Goal: Task Accomplishment & Management: Manage account settings

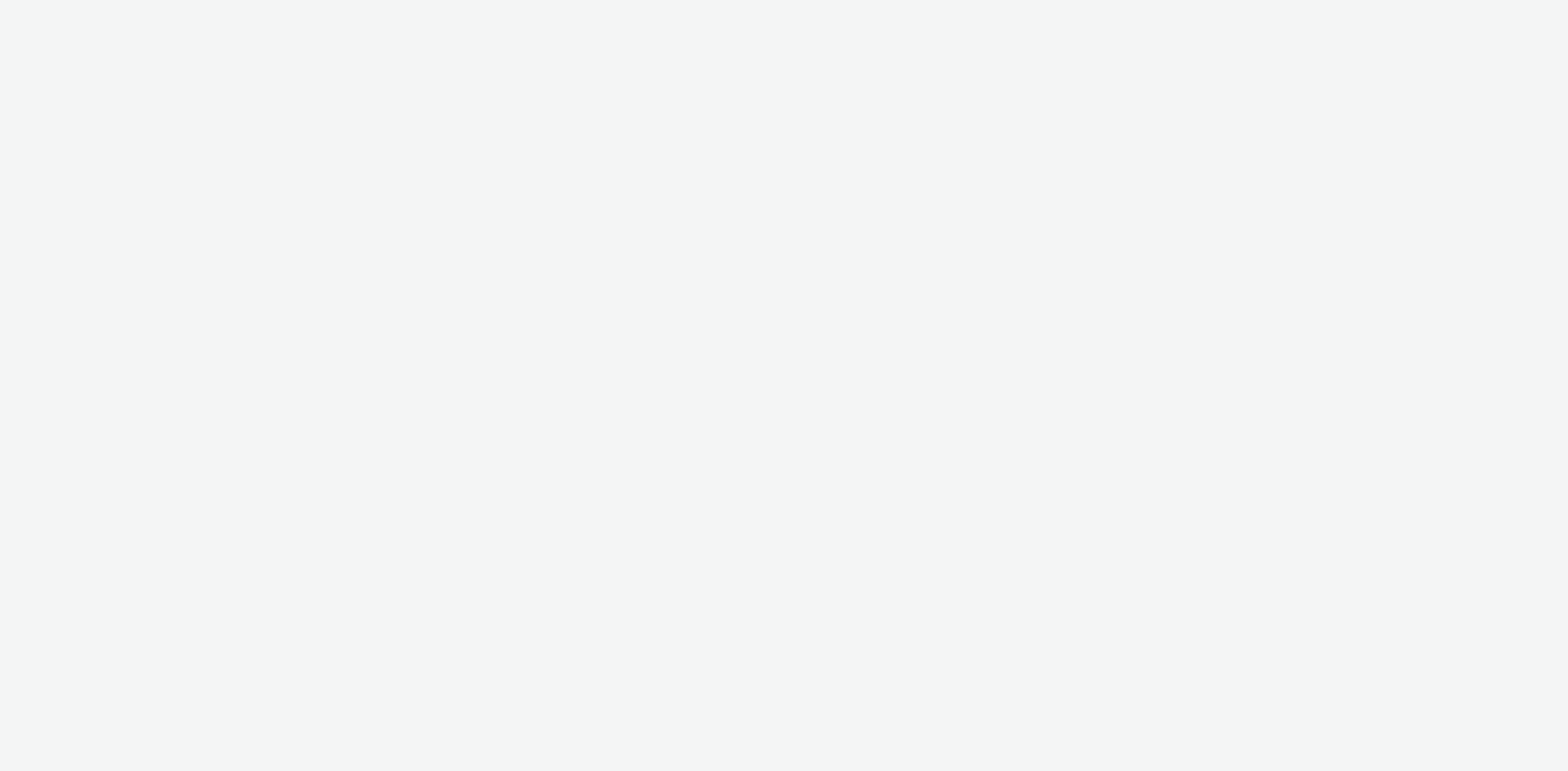
select select "d57a0b46-ef33-4938-977b-e6d07593e41f"
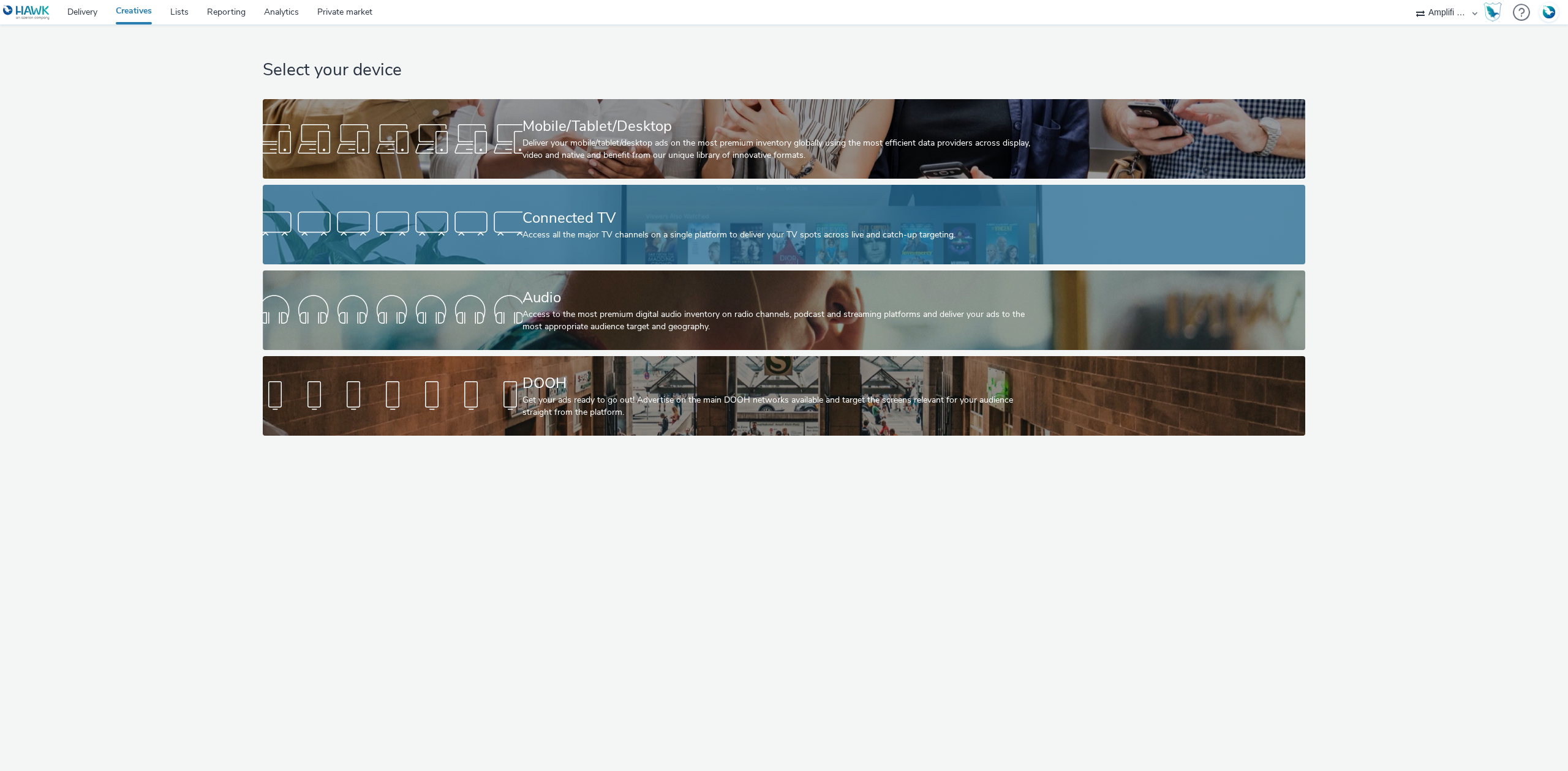
click at [642, 228] on div "Connected TV Access all the major TV channels on a single platform to deliver y…" at bounding box center [782, 224] width 519 height 80
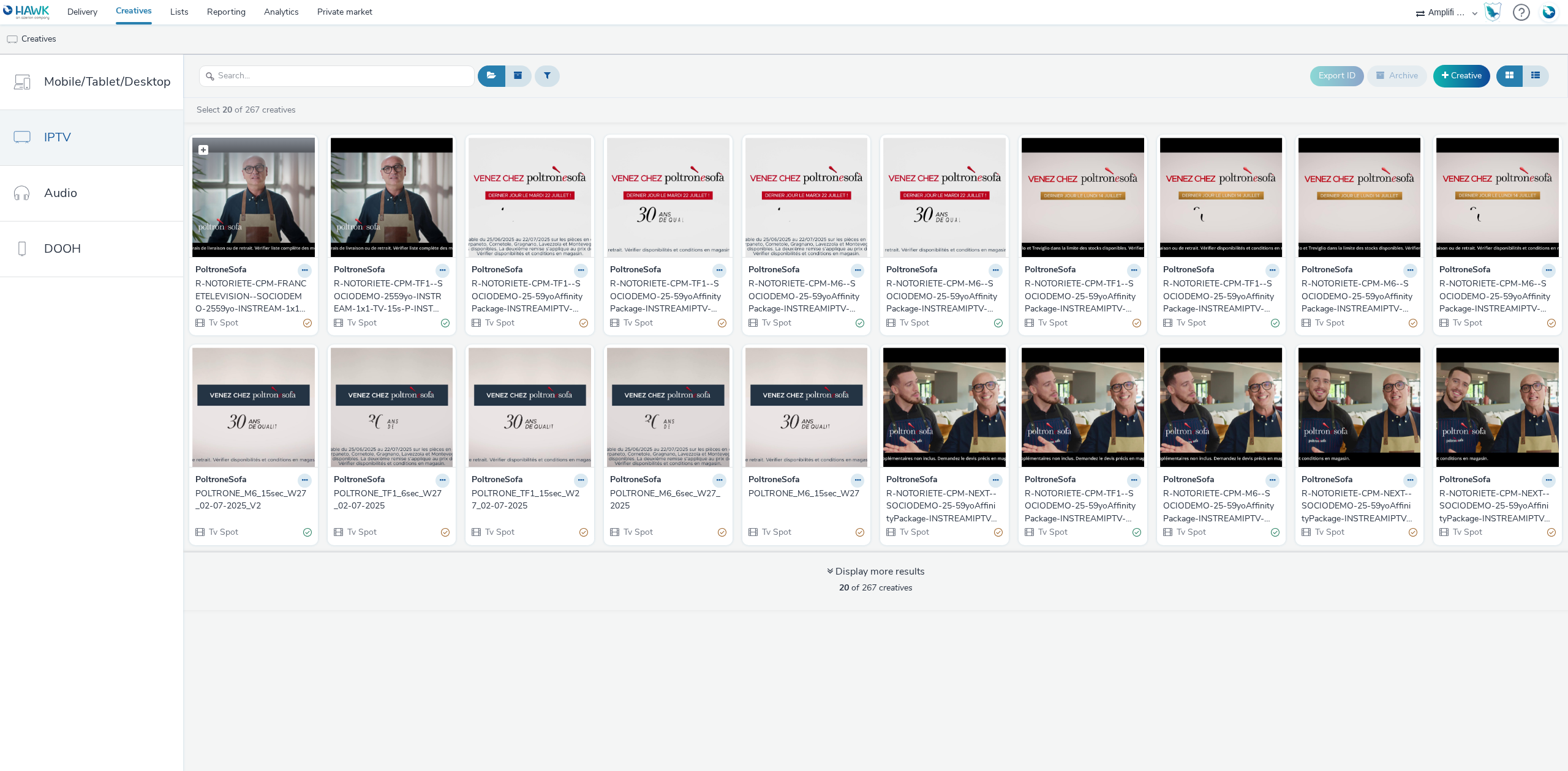
click at [281, 218] on img at bounding box center [253, 198] width 122 height 120
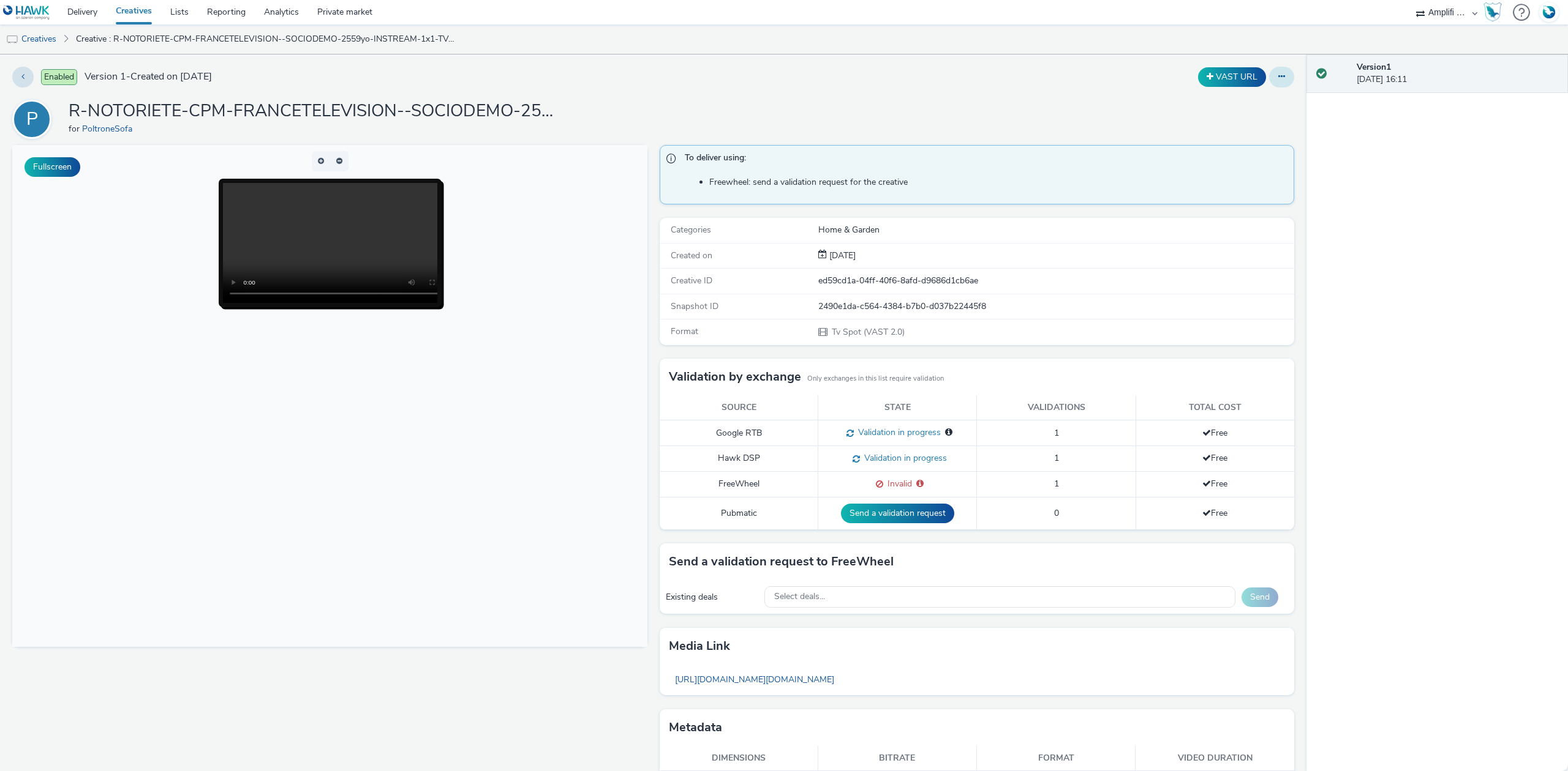
click at [1275, 81] on button at bounding box center [1281, 76] width 25 height 21
click at [1233, 99] on link "Edit" at bounding box center [1248, 102] width 92 height 25
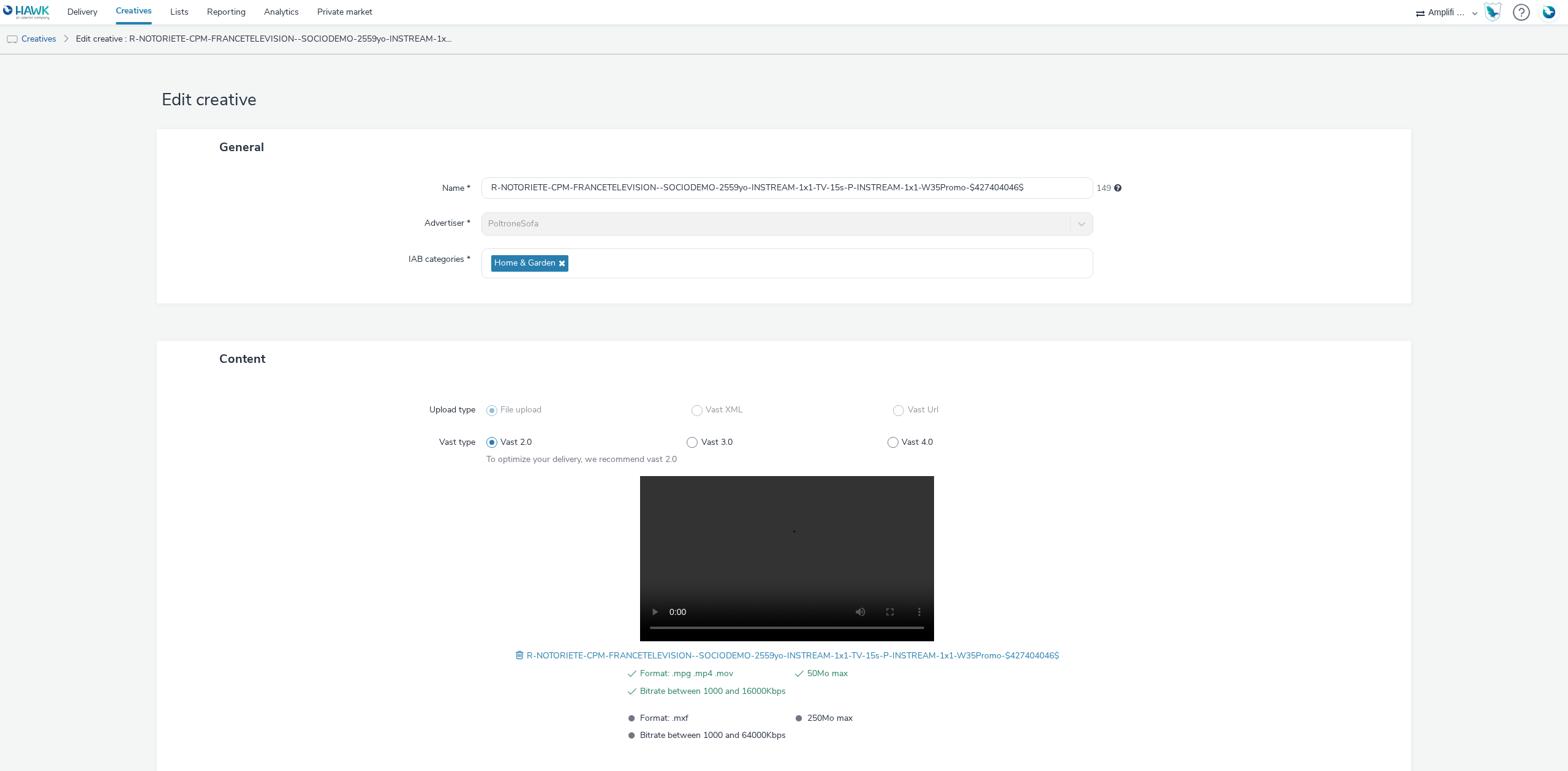
scroll to position [72, 0]
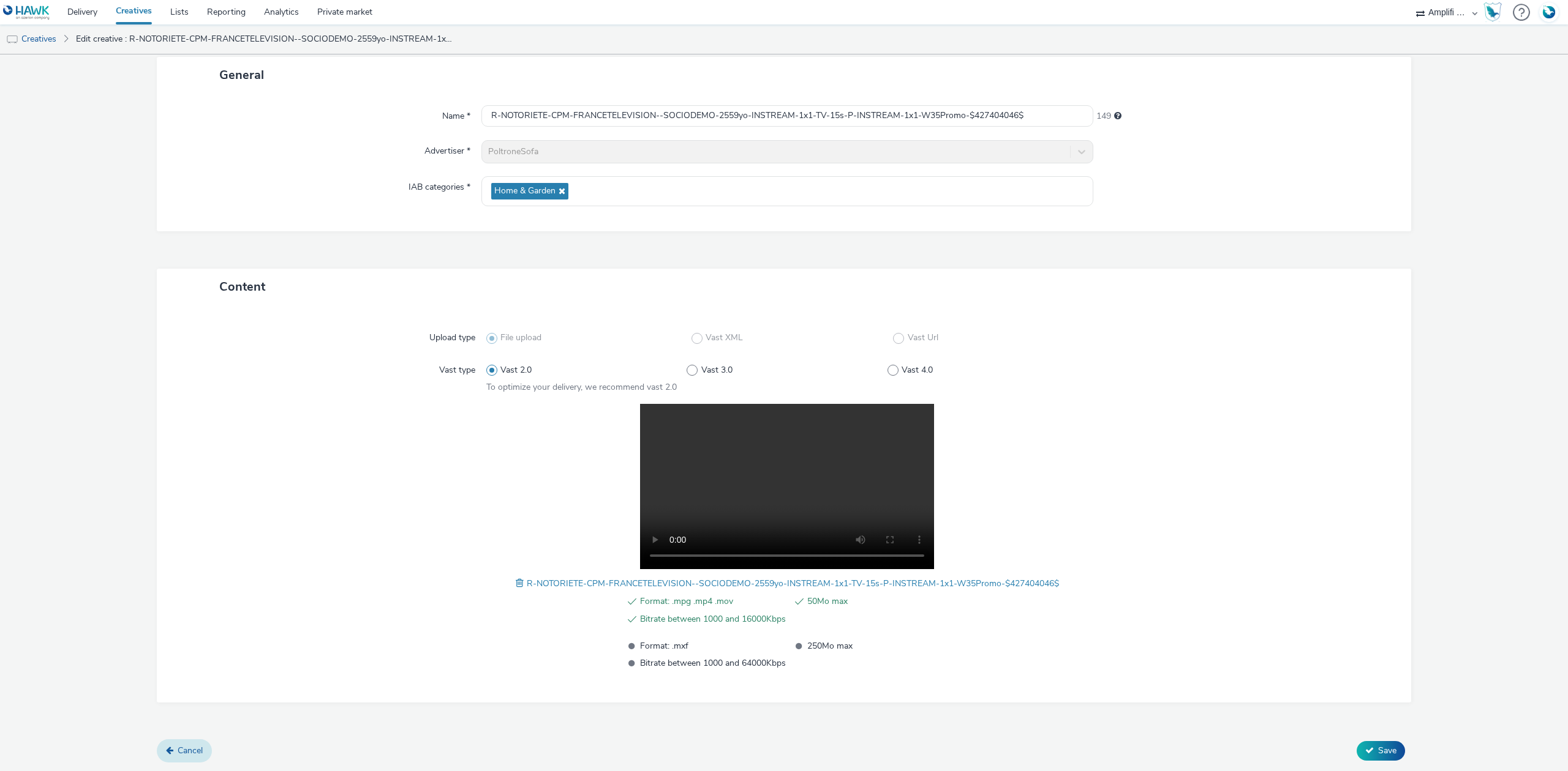
click at [196, 757] on link "Cancel" at bounding box center [184, 751] width 55 height 23
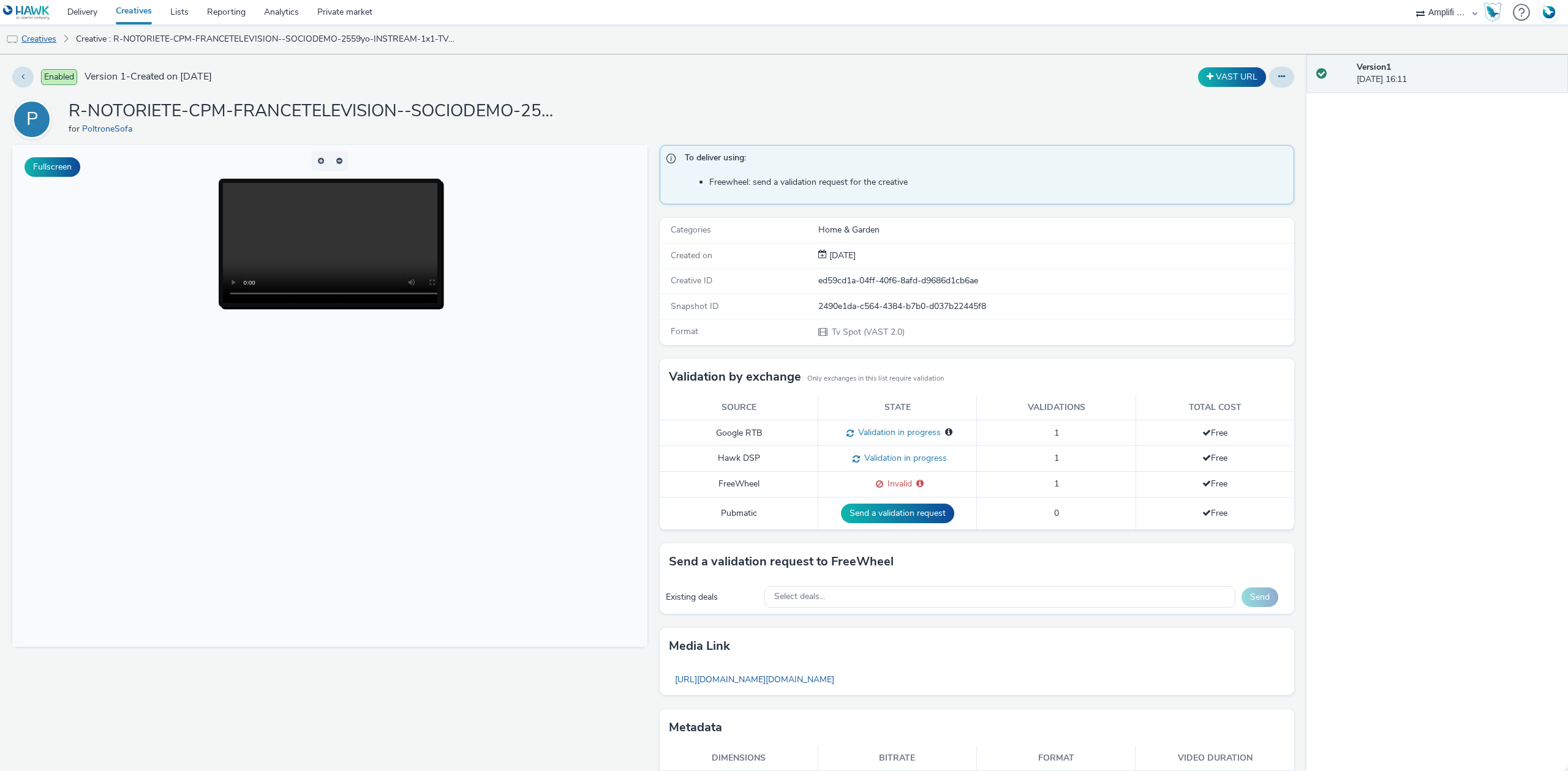
click at [62, 47] on link "Creatives" at bounding box center [31, 39] width 62 height 30
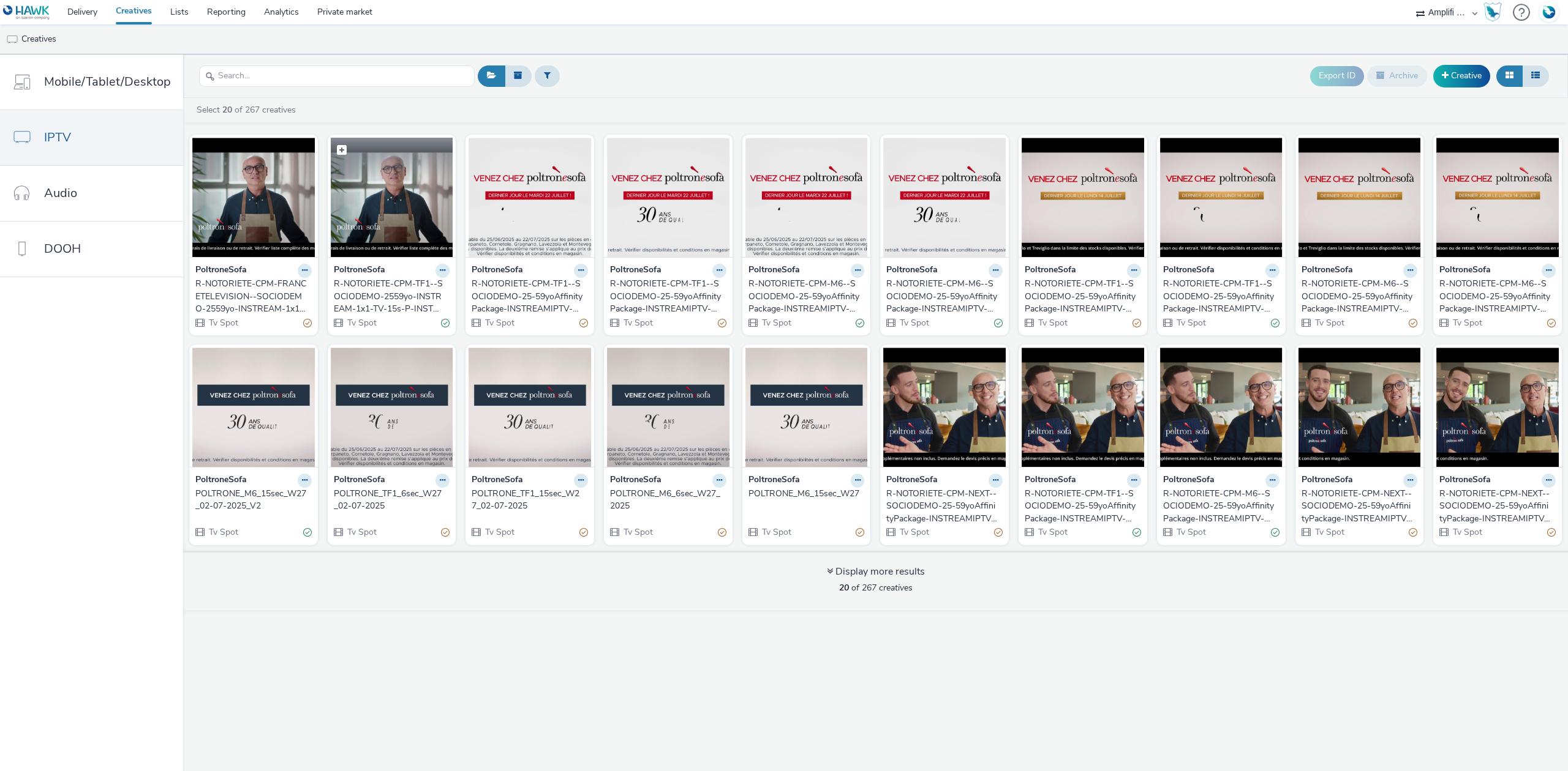
click at [395, 199] on img at bounding box center [391, 198] width 122 height 120
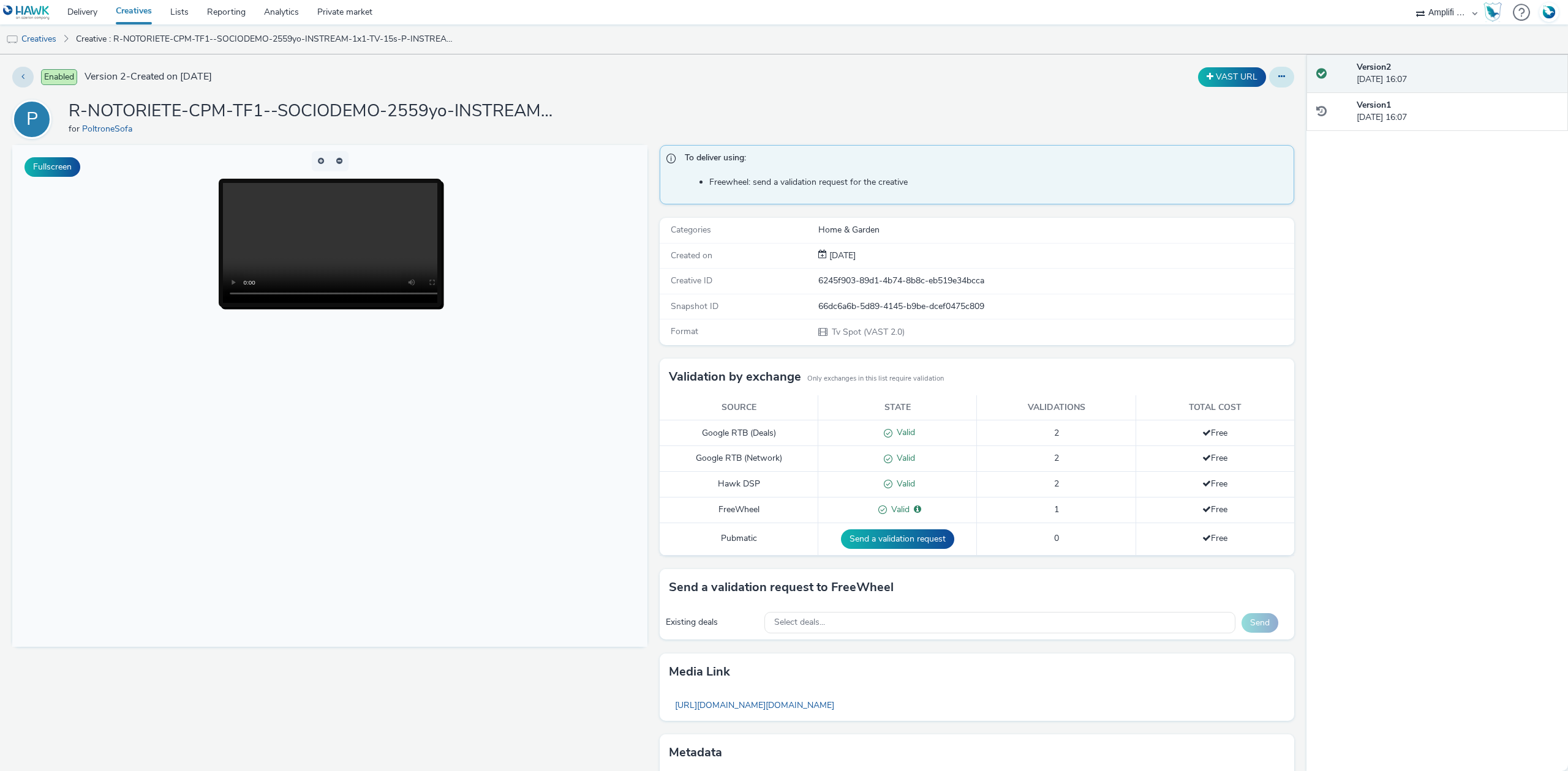
click at [1275, 84] on button at bounding box center [1281, 76] width 25 height 21
click at [1248, 98] on link "Edit" at bounding box center [1248, 102] width 92 height 25
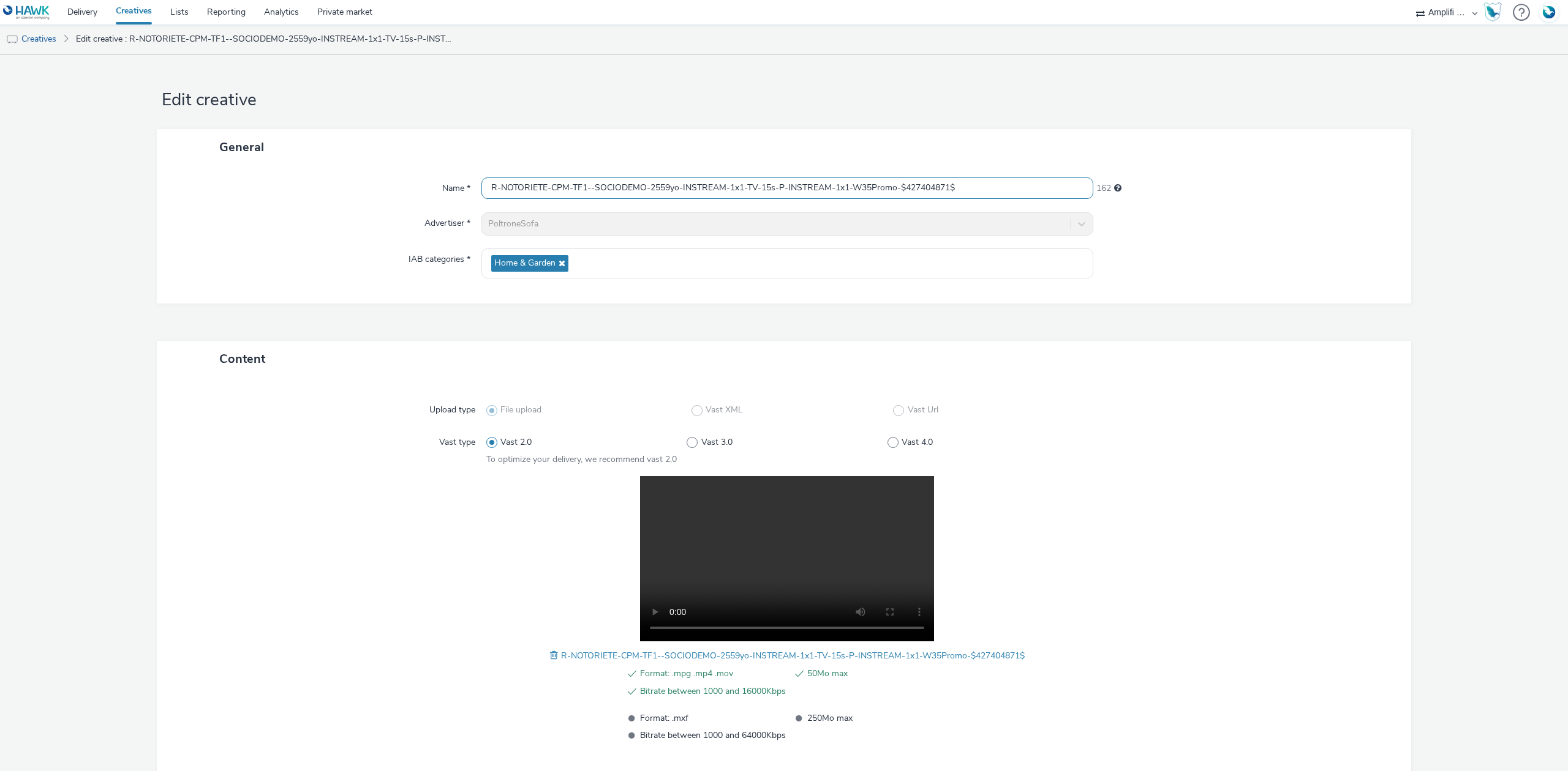
drag, startPoint x: 1022, startPoint y: 192, endPoint x: 336, endPoint y: 194, distance: 686.0
click at [336, 194] on div "Name * R-NOTORIETE-CPM-TF1--SOCIODEMO-2559yo-INSTREAM-1x1-TV-15s-P-INSTREAM-1x1…" at bounding box center [784, 188] width 1230 height 22
click at [54, 40] on link "Creatives" at bounding box center [31, 39] width 62 height 30
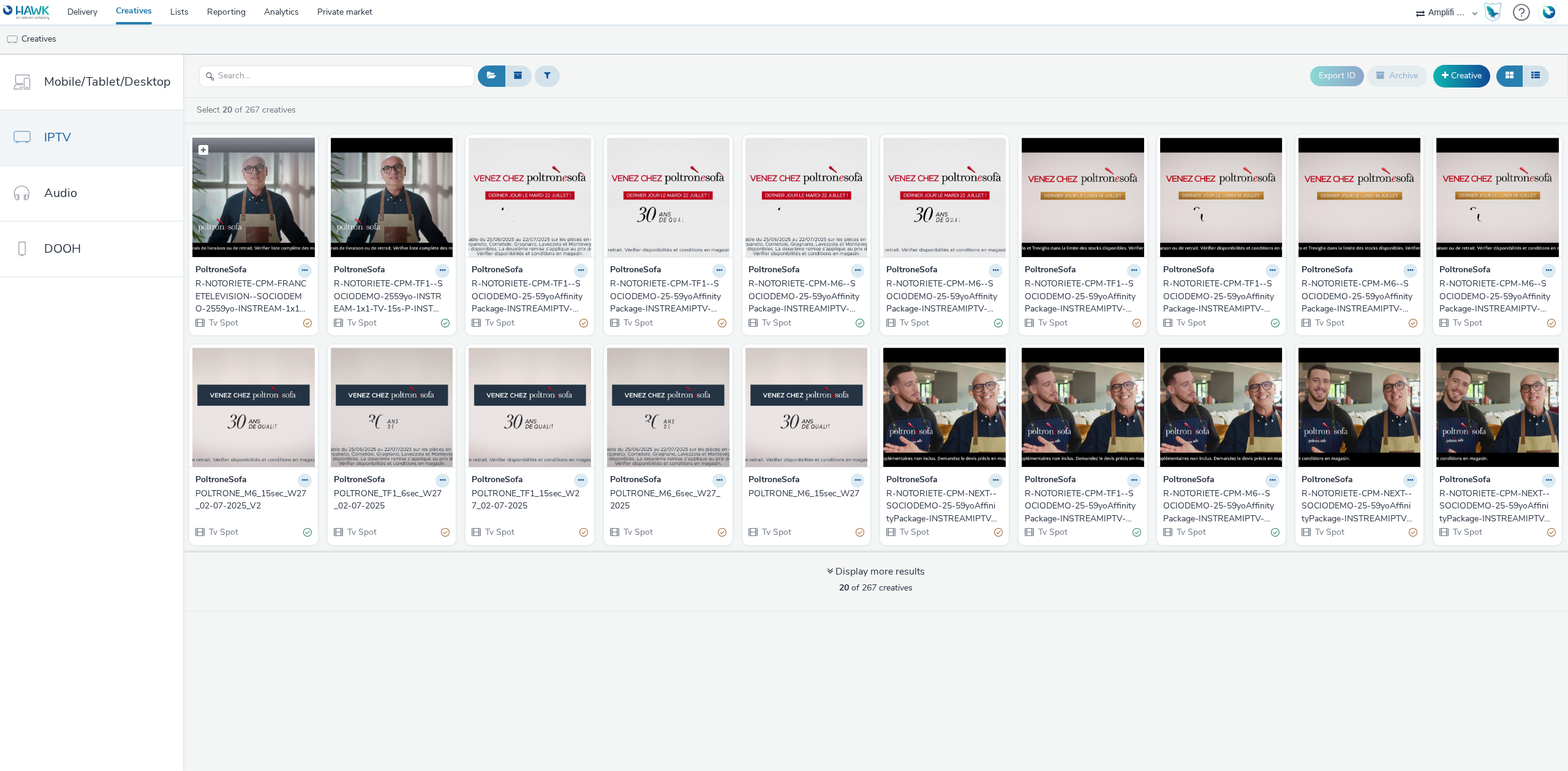
click at [291, 209] on img at bounding box center [253, 198] width 122 height 120
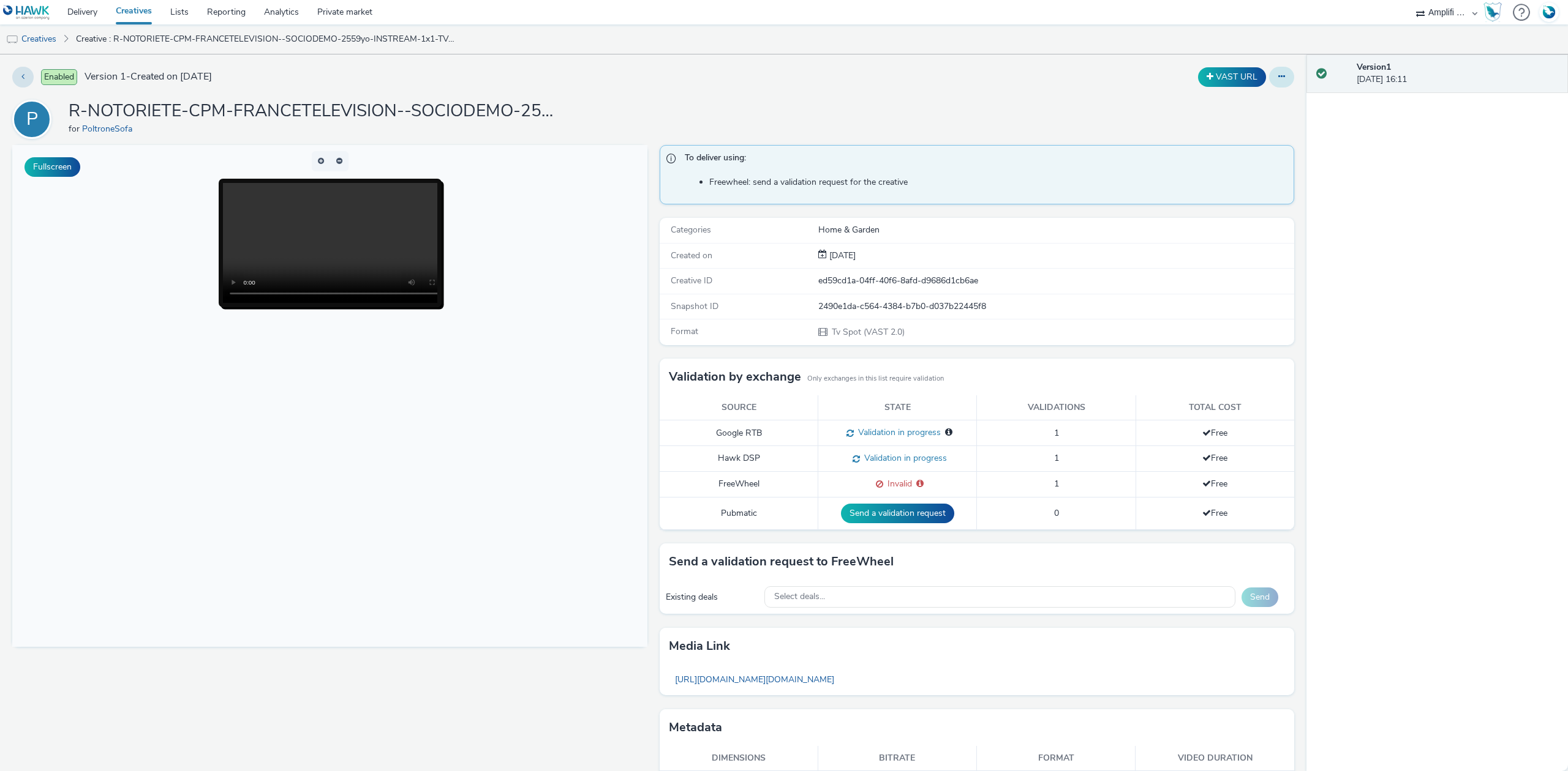
click at [1279, 81] on button at bounding box center [1281, 76] width 25 height 21
click at [1259, 94] on link "Edit" at bounding box center [1248, 102] width 92 height 25
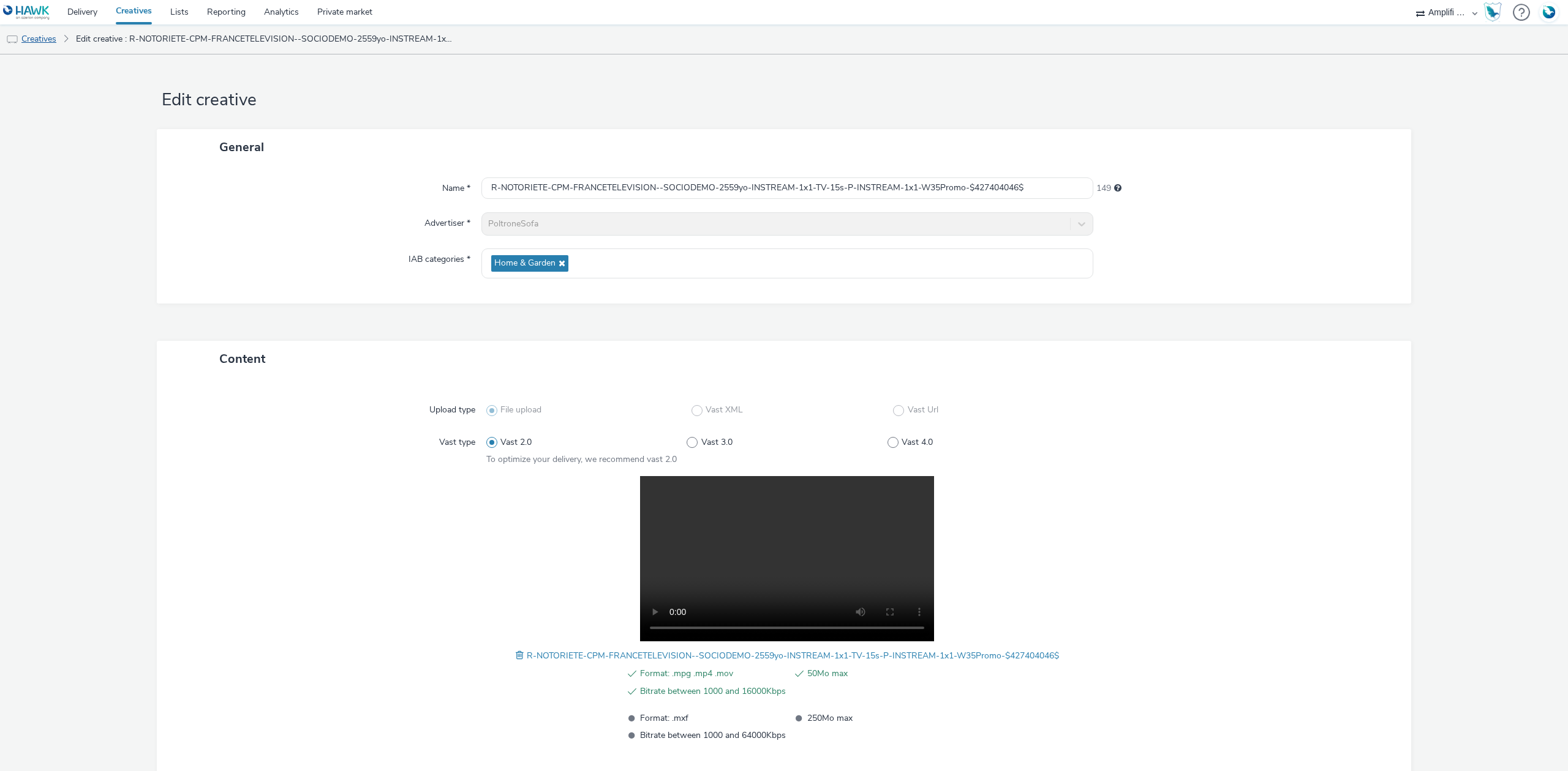
click at [40, 38] on link "Creatives" at bounding box center [31, 39] width 62 height 30
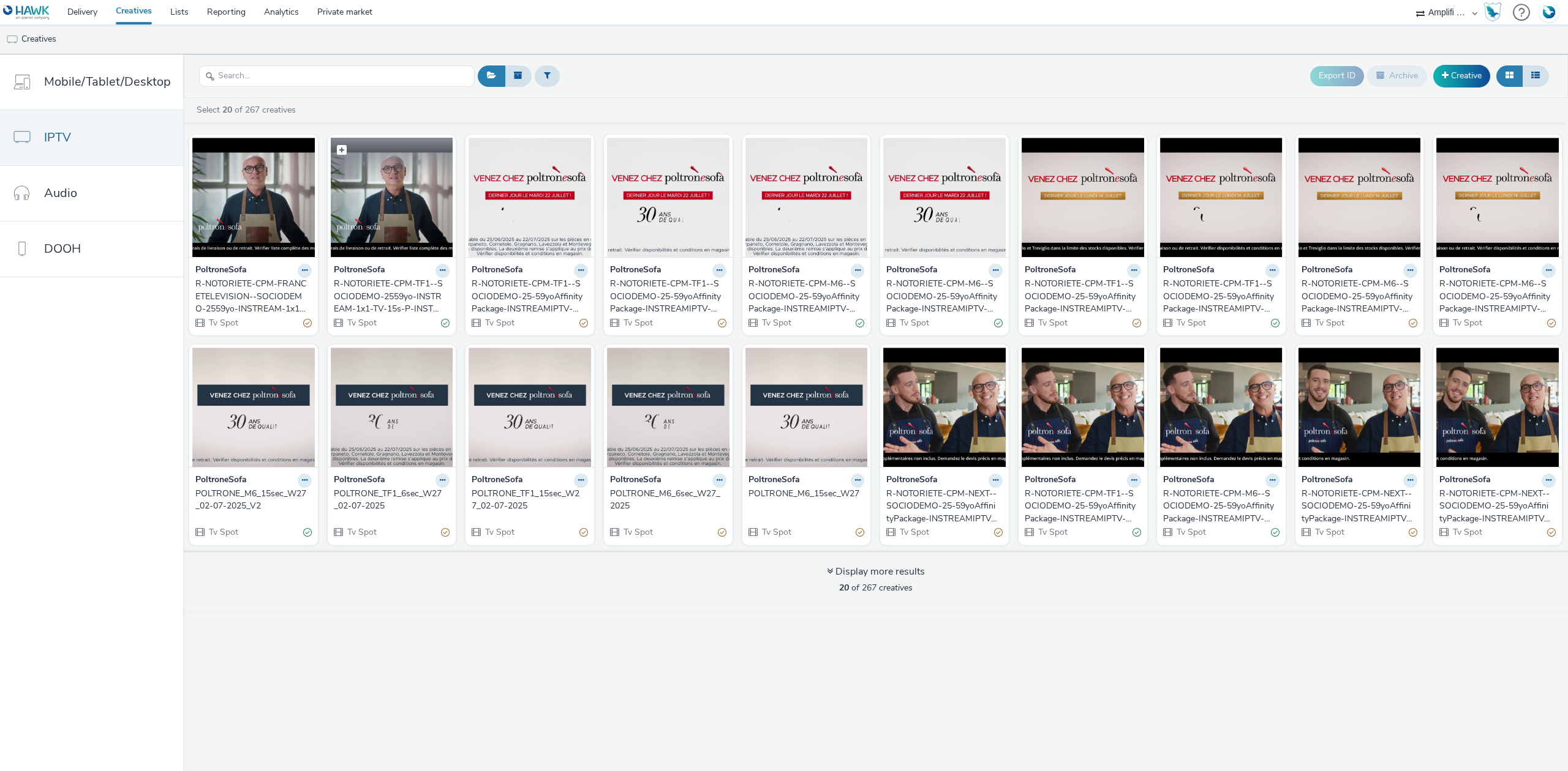
click at [385, 221] on img at bounding box center [391, 198] width 122 height 120
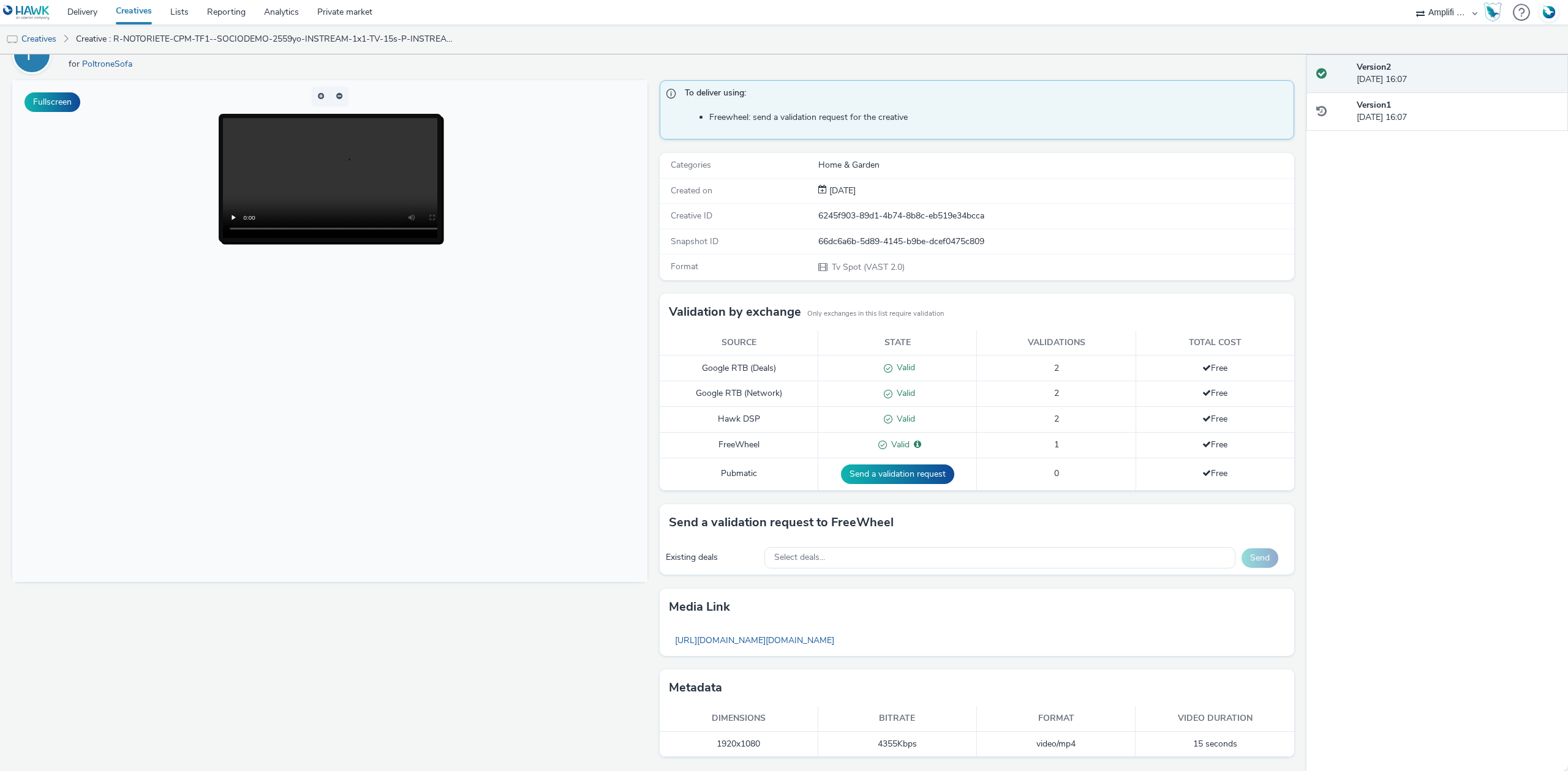
scroll to position [69, 0]
click at [59, 42] on link "Creatives" at bounding box center [31, 39] width 62 height 30
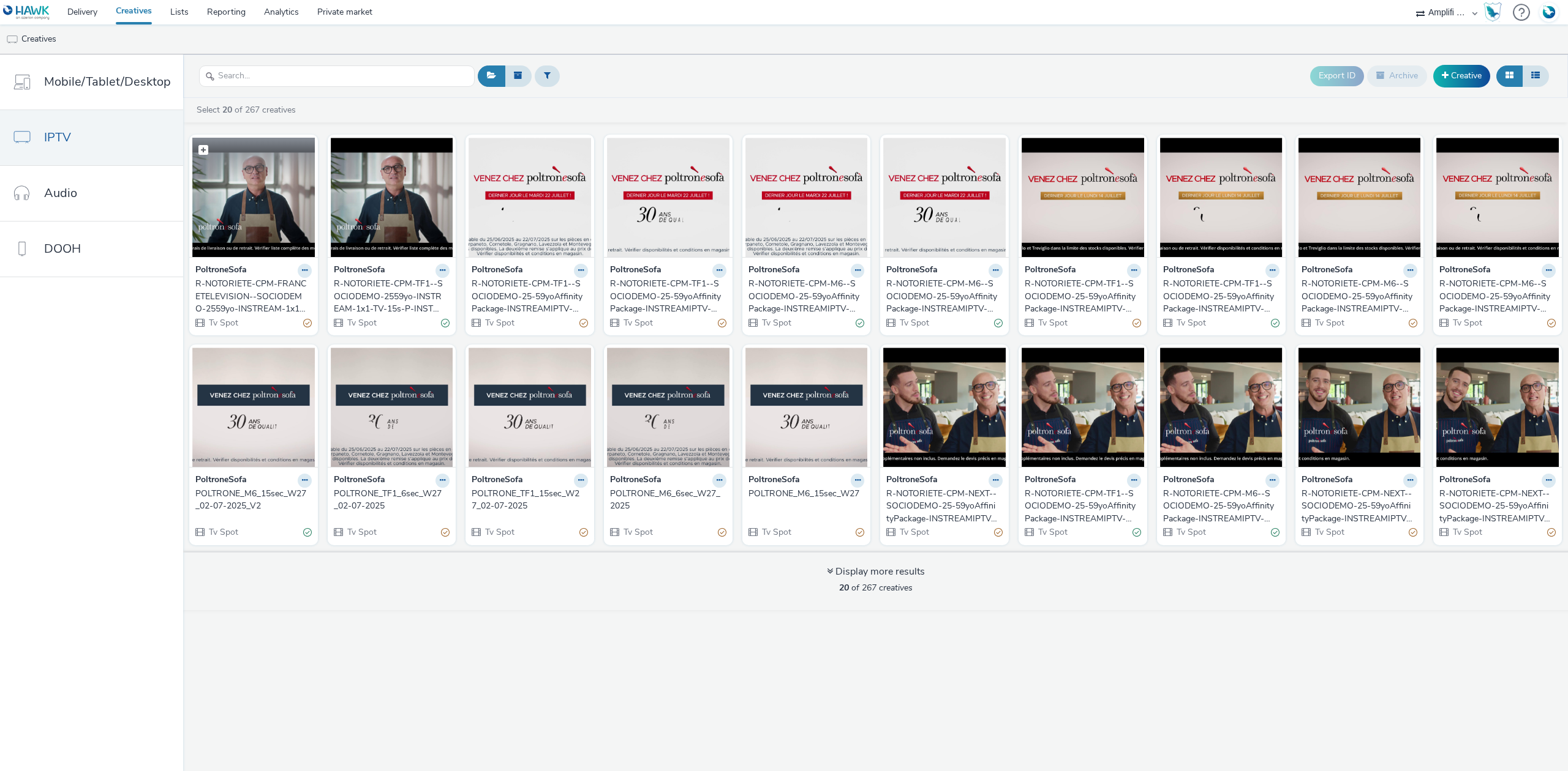
click at [253, 197] on img at bounding box center [253, 198] width 122 height 120
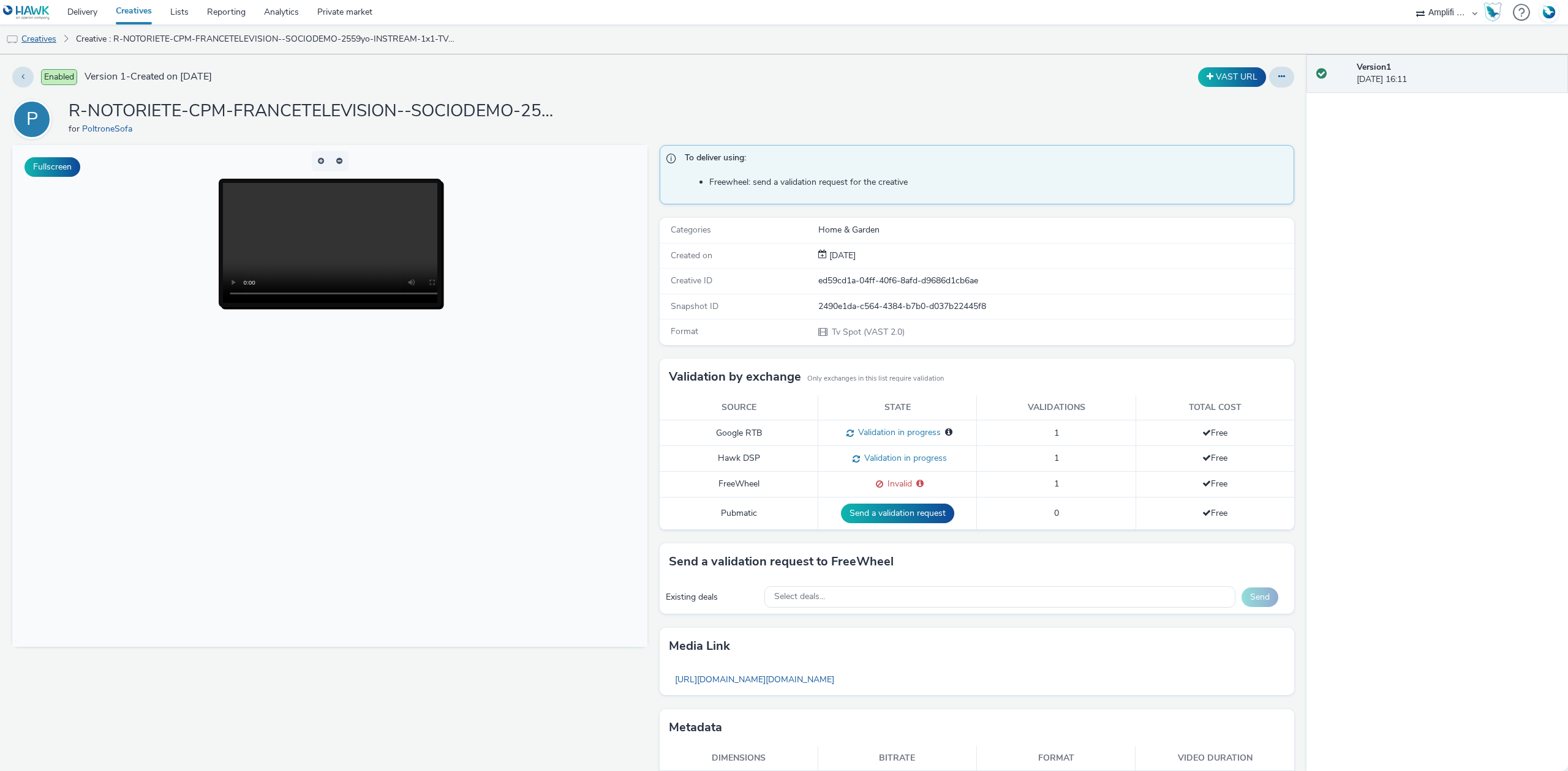
click at [57, 47] on link "Creatives" at bounding box center [31, 39] width 62 height 30
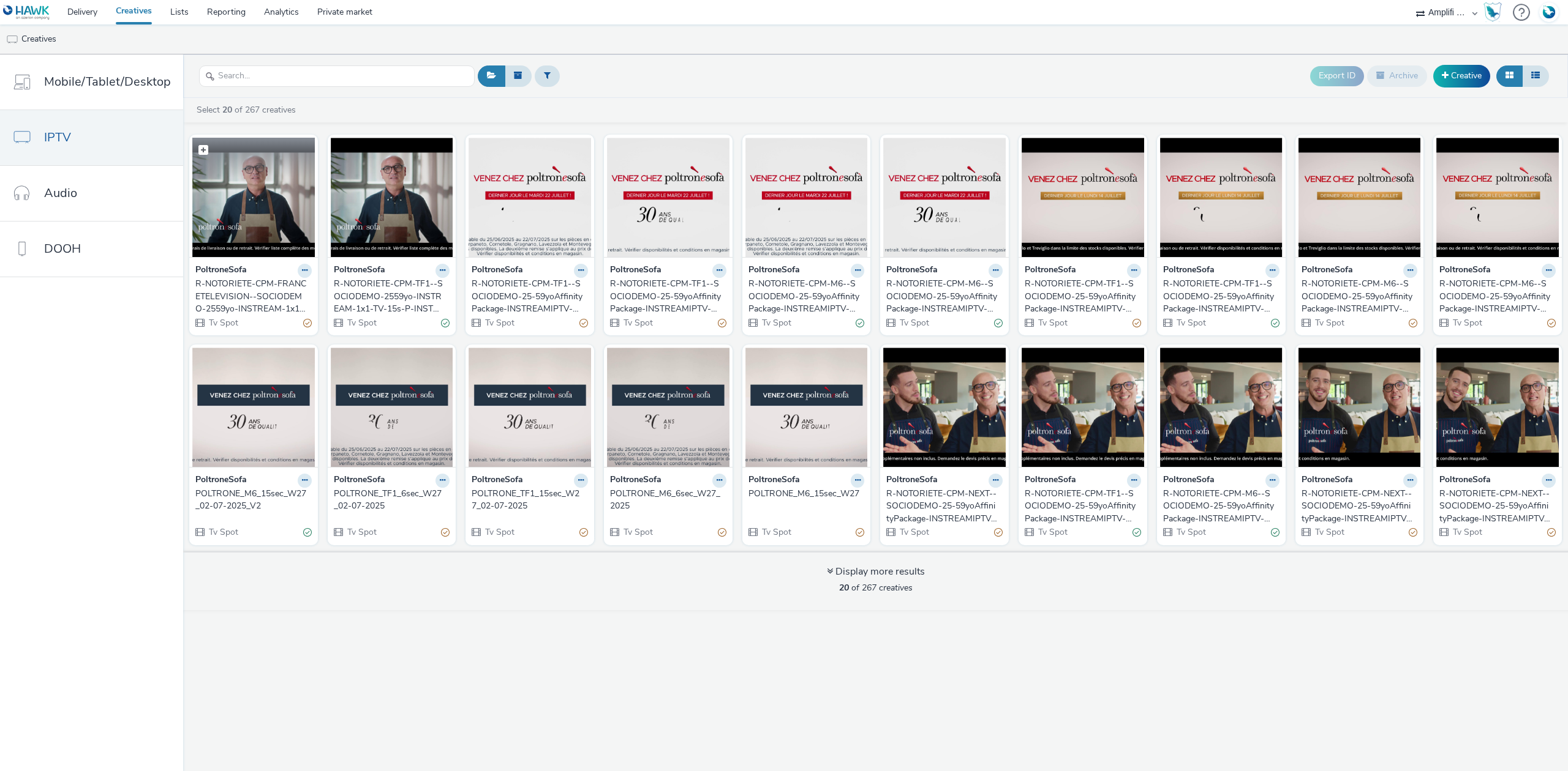
click at [238, 194] on img at bounding box center [253, 198] width 122 height 120
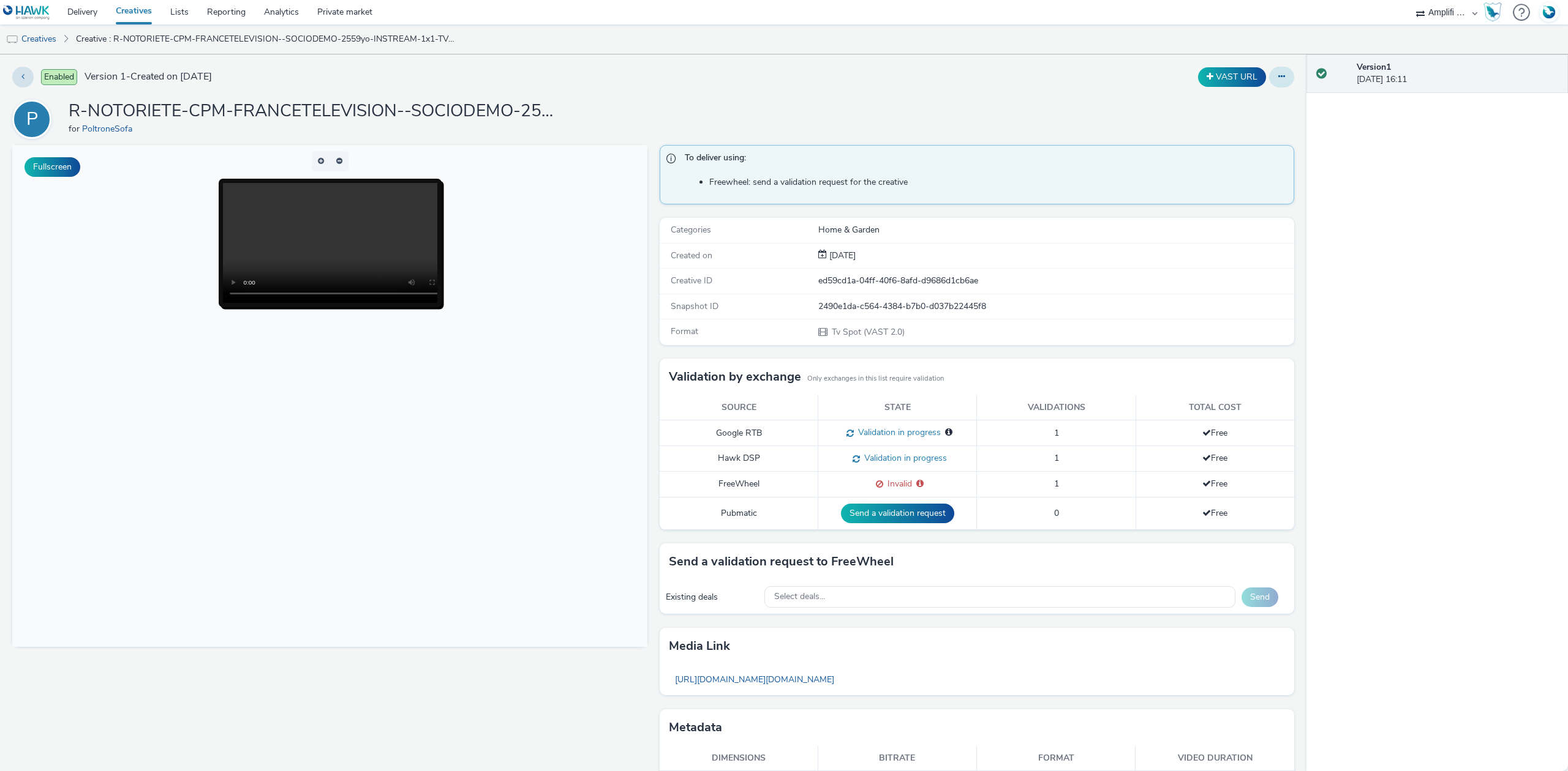
click at [1281, 72] on button at bounding box center [1281, 76] width 25 height 21
click at [1232, 100] on link "Edit" at bounding box center [1248, 102] width 92 height 25
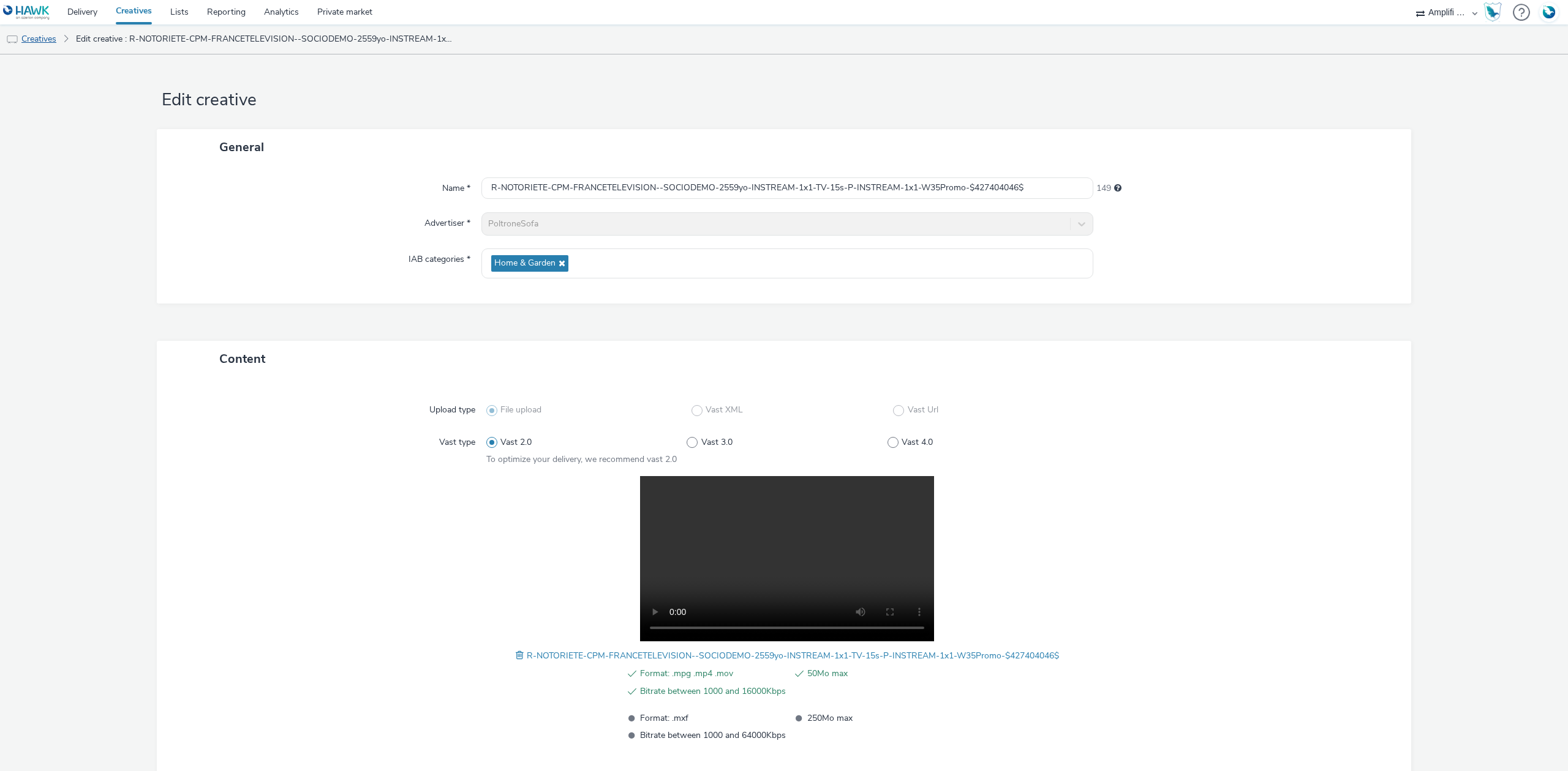
click at [44, 44] on link "Creatives" at bounding box center [31, 39] width 62 height 30
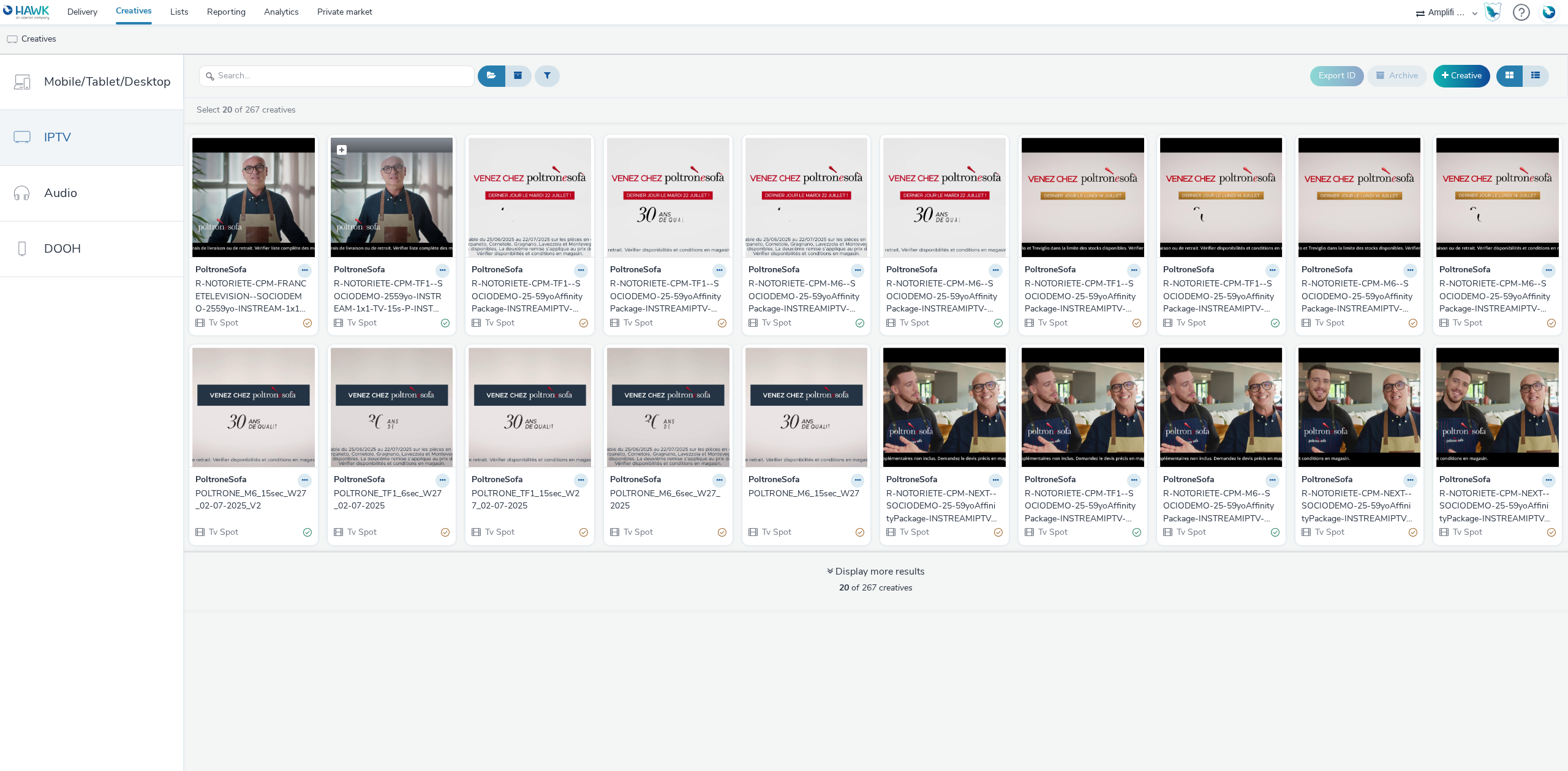
click at [387, 218] on img at bounding box center [391, 198] width 122 height 120
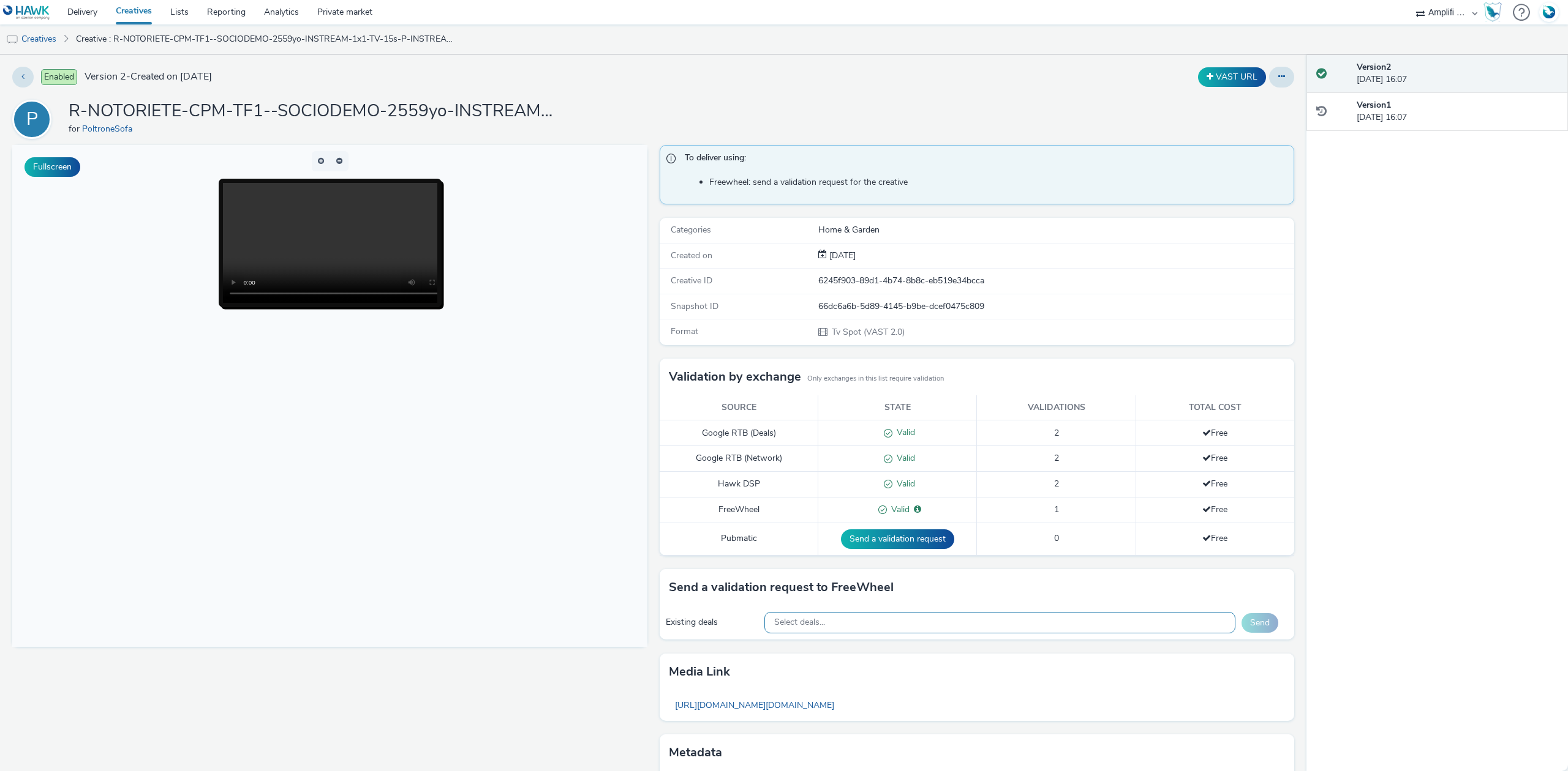
click at [793, 627] on span "Select deals..." at bounding box center [799, 623] width 51 height 11
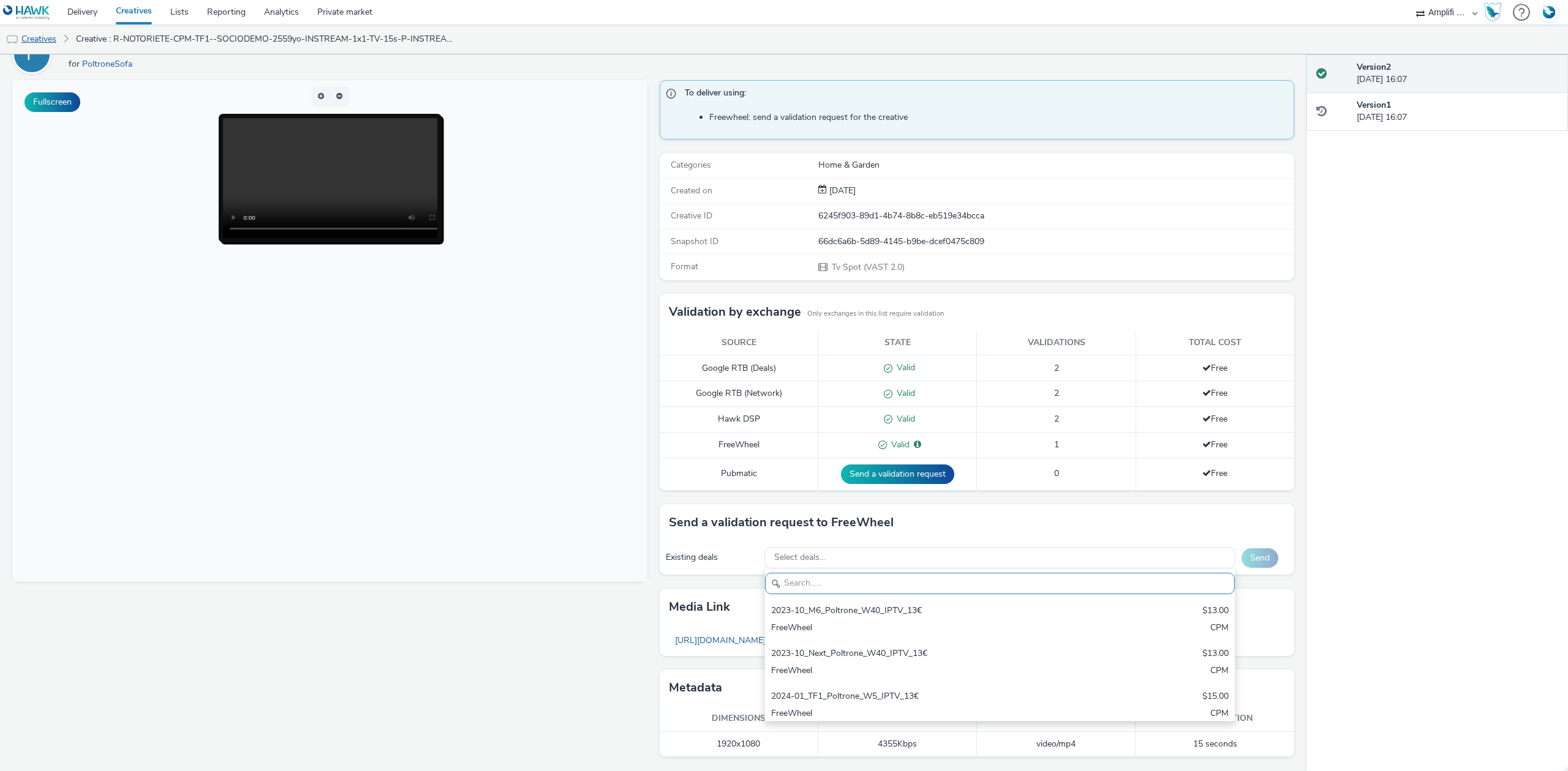
click at [50, 33] on link "Creatives" at bounding box center [31, 39] width 62 height 30
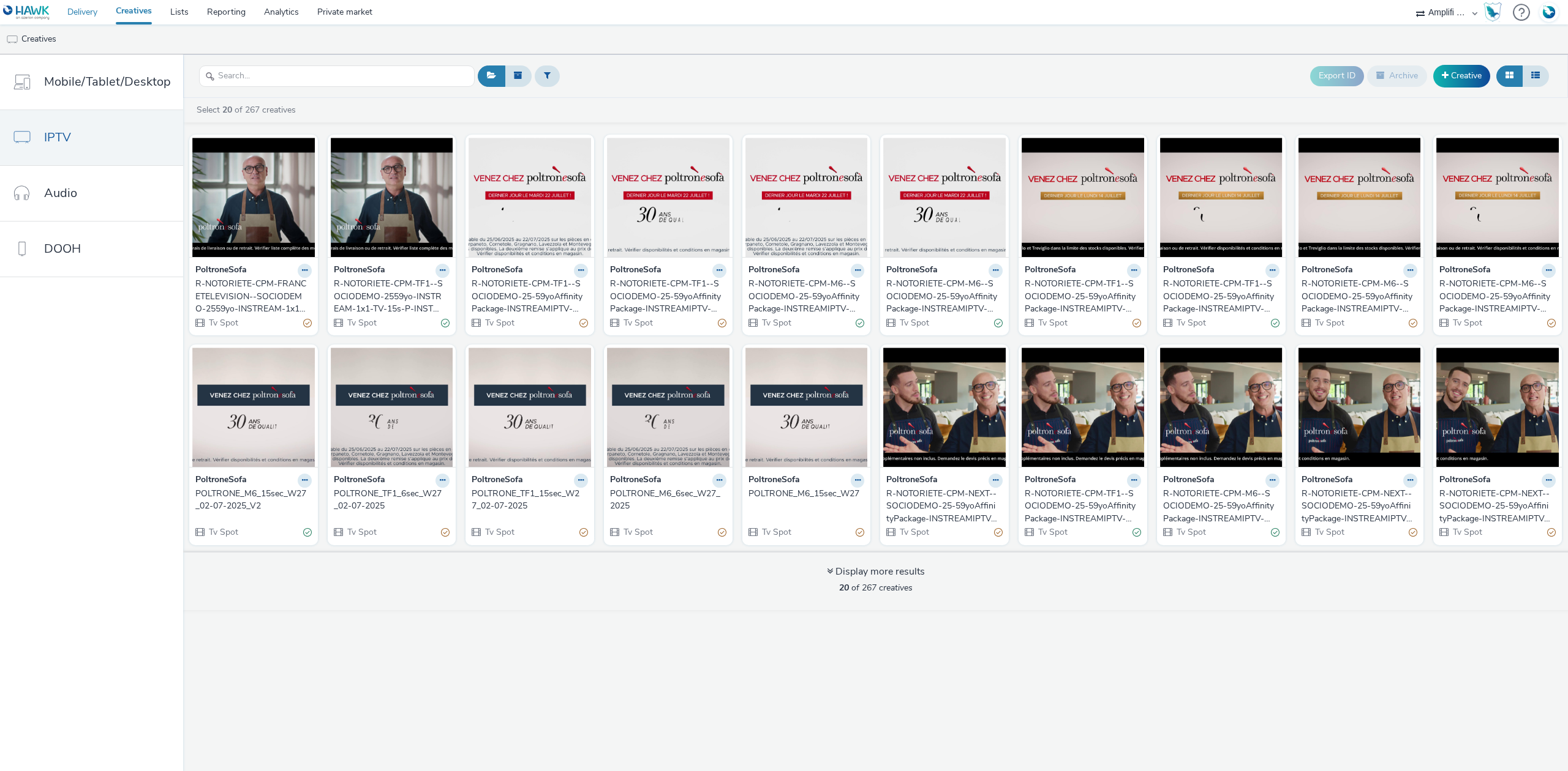
click at [94, 16] on link "Delivery" at bounding box center [82, 12] width 48 height 25
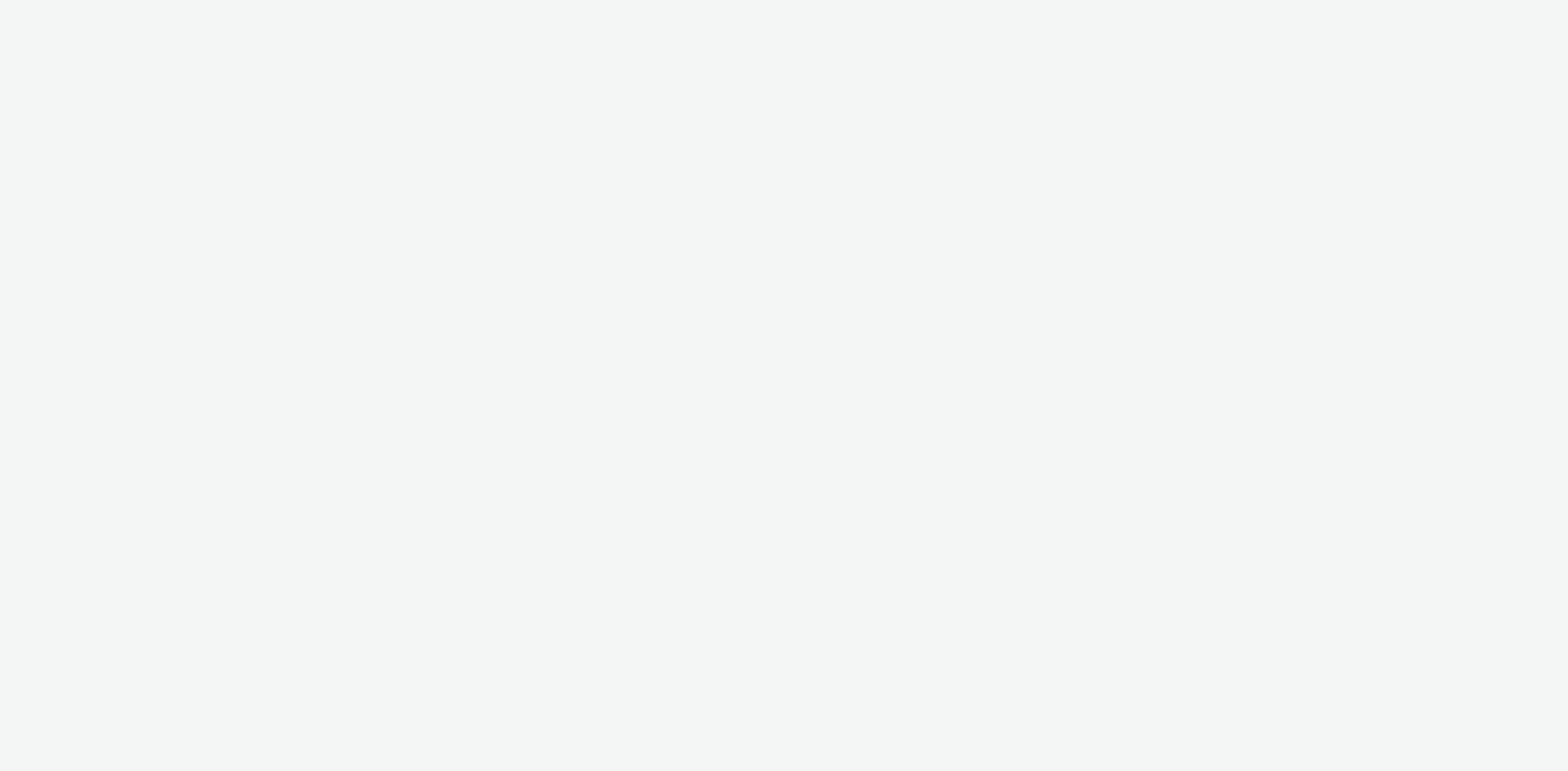
select select "d57a0b46-ef33-4938-977b-e6d07593e41f"
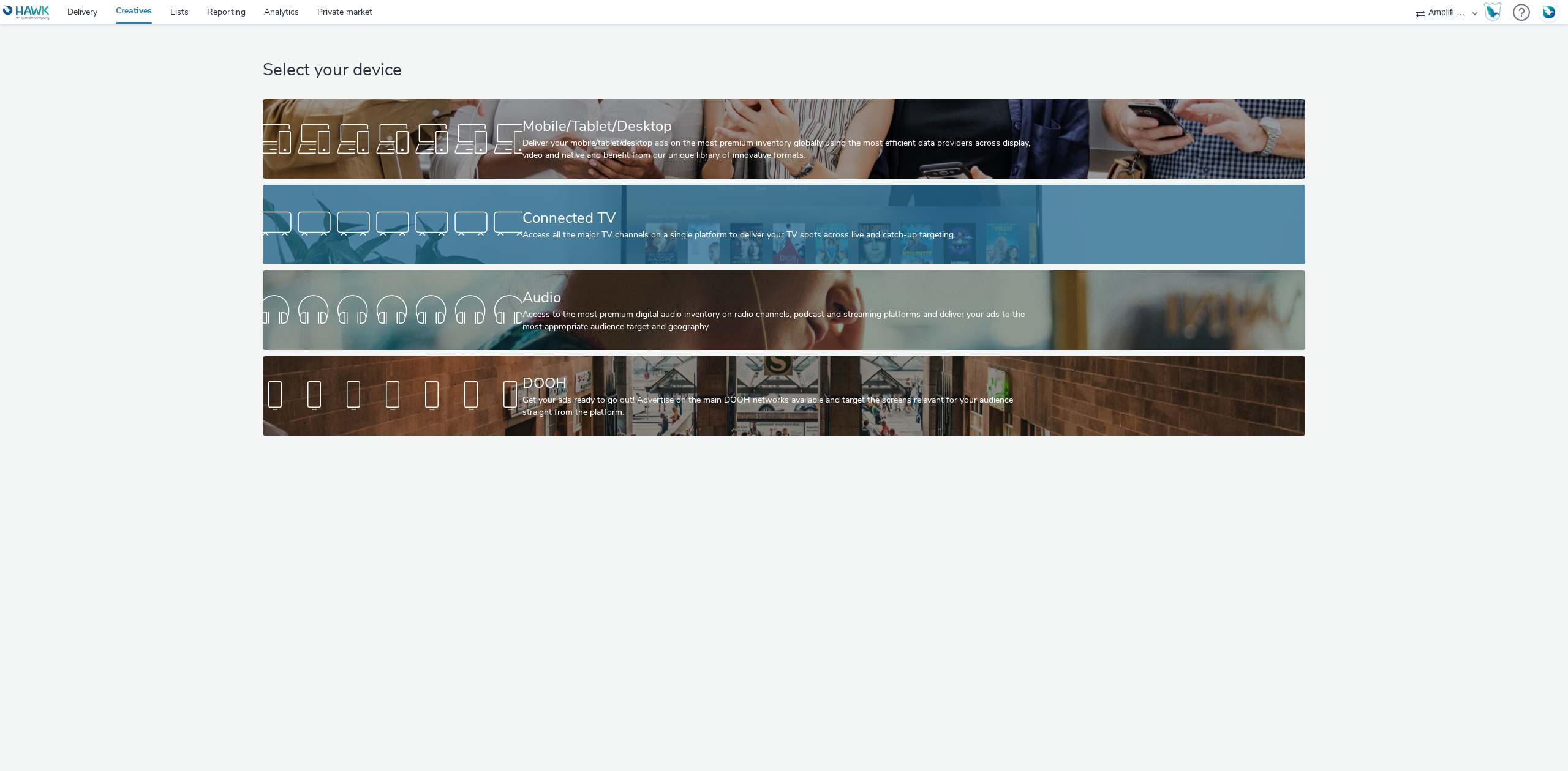
click at [561, 194] on div "Connected TV Access all the major TV channels on a single platform to deliver y…" at bounding box center [782, 224] width 519 height 80
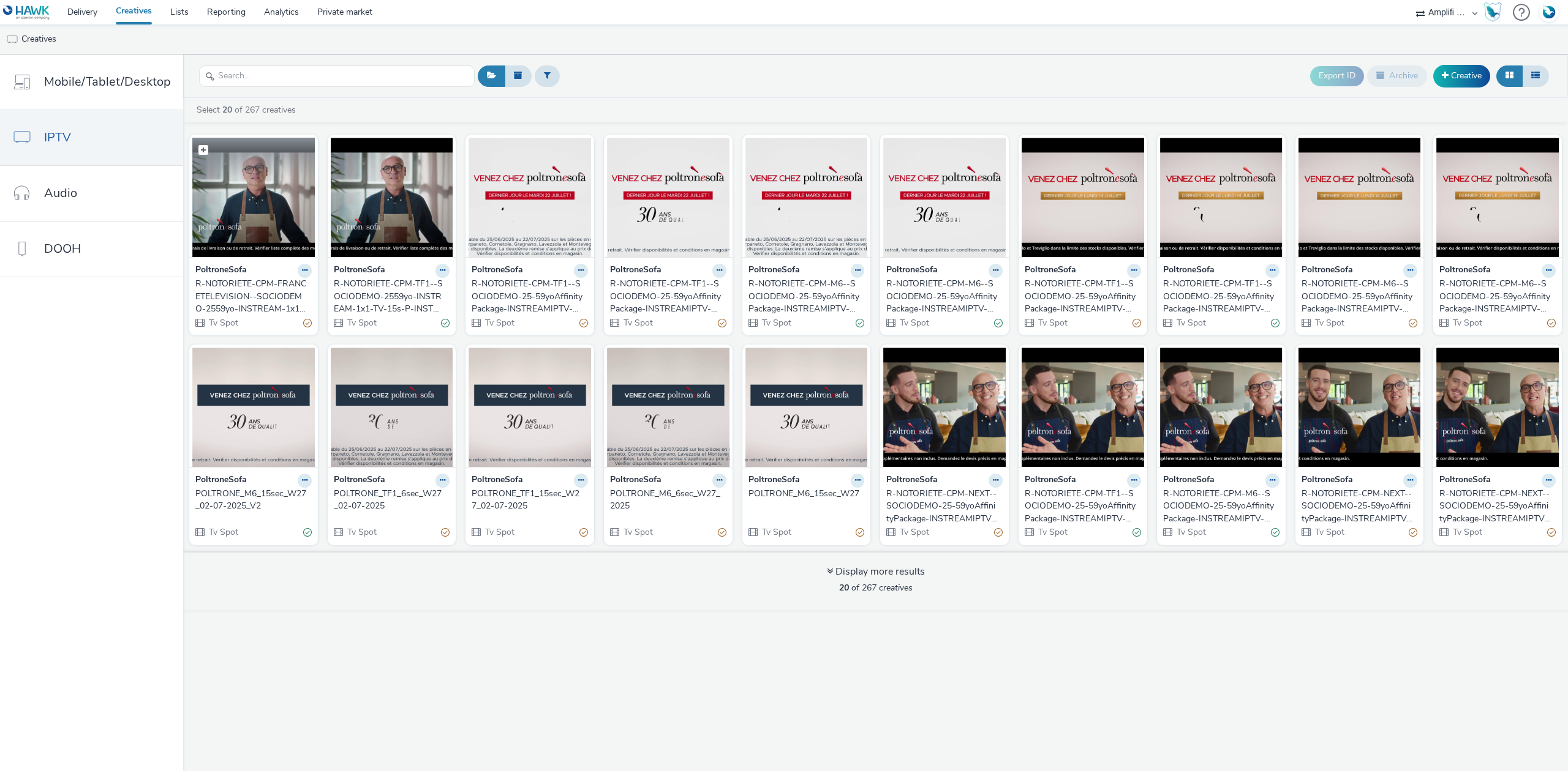
click at [240, 211] on img at bounding box center [253, 198] width 122 height 120
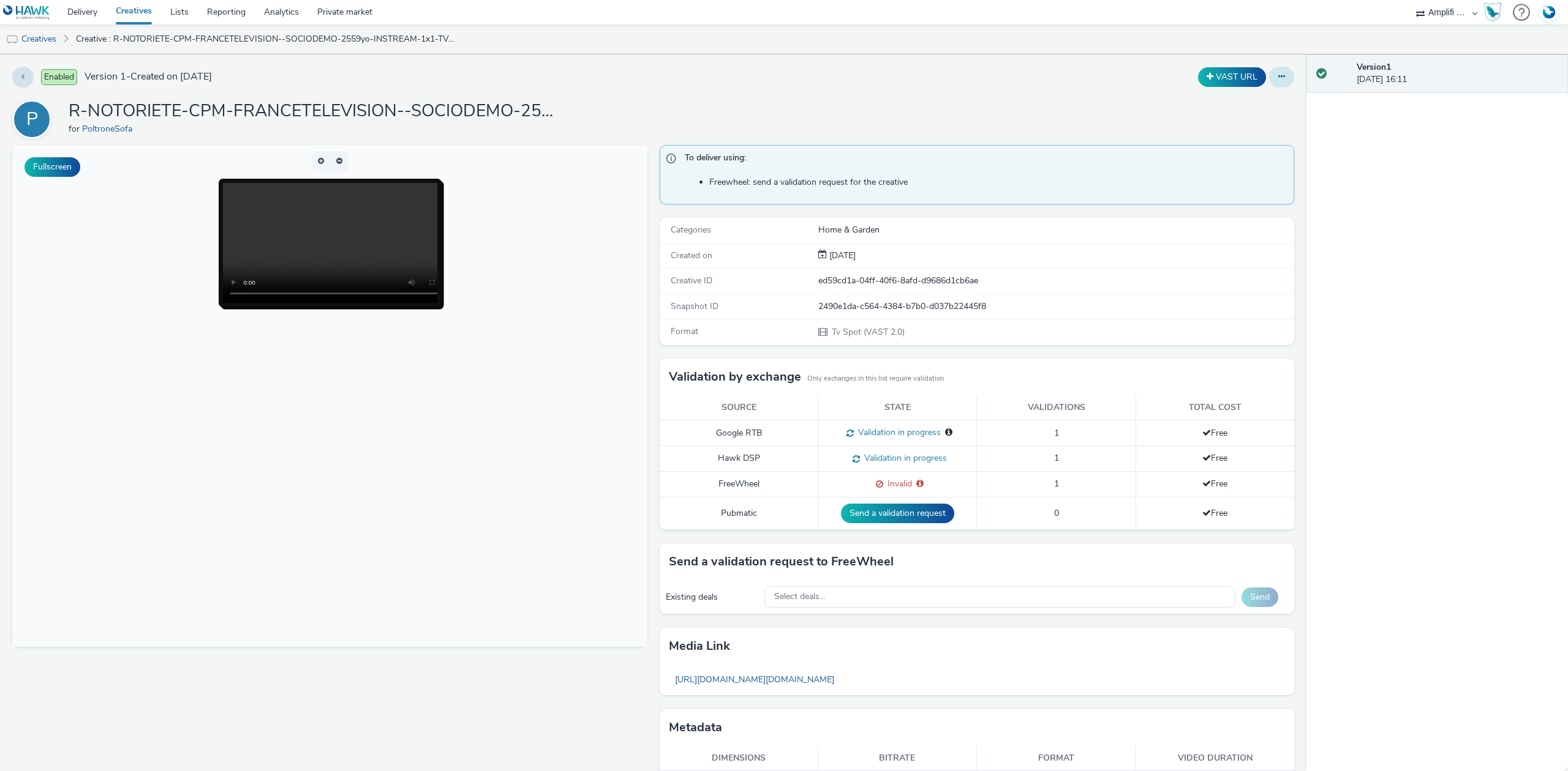
click at [1269, 84] on button at bounding box center [1281, 76] width 25 height 21
click at [1242, 111] on link "Edit" at bounding box center [1248, 102] width 92 height 25
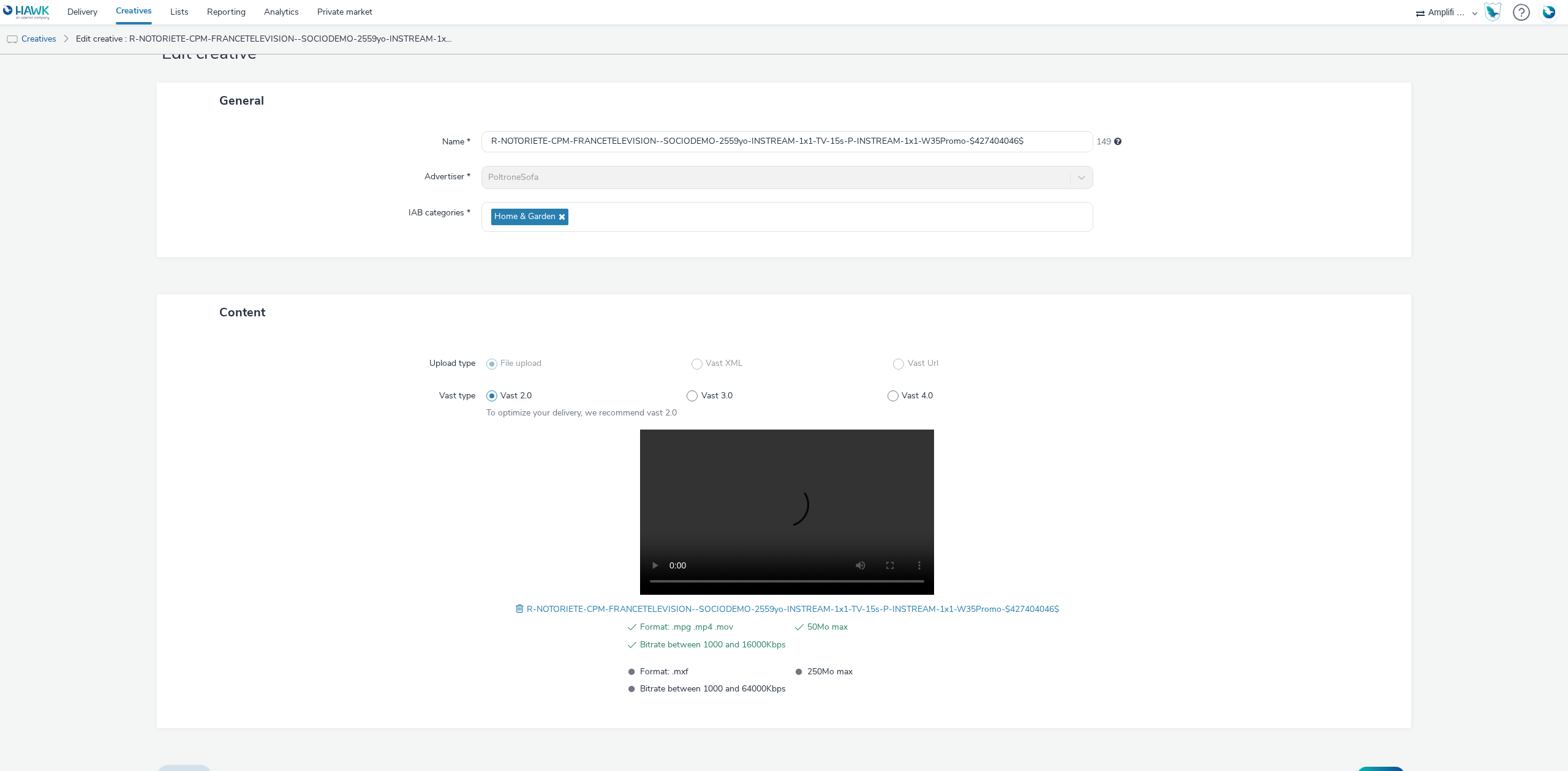
scroll to position [72, 0]
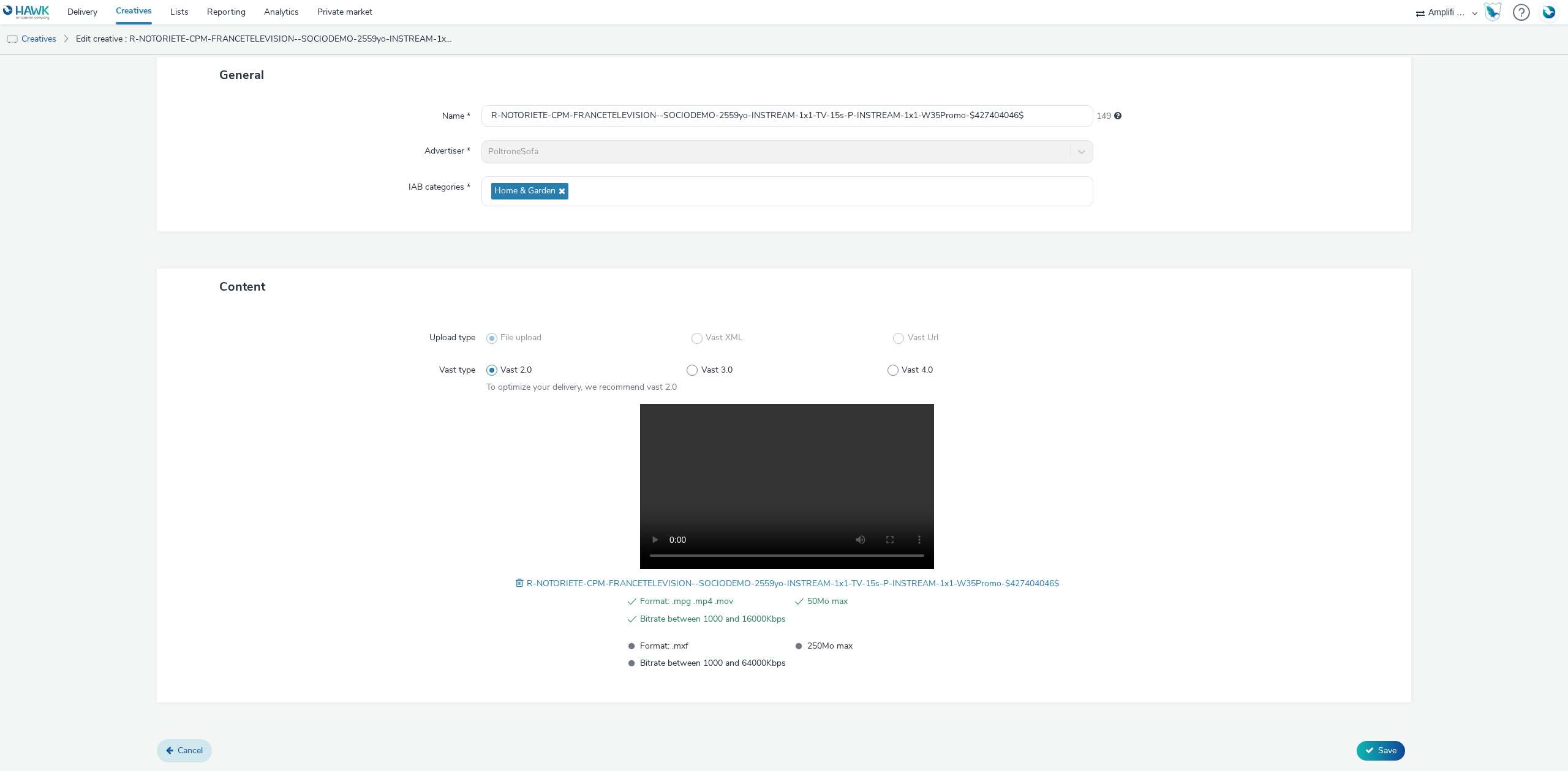
click at [199, 750] on span "Cancel" at bounding box center [190, 750] width 25 height 11
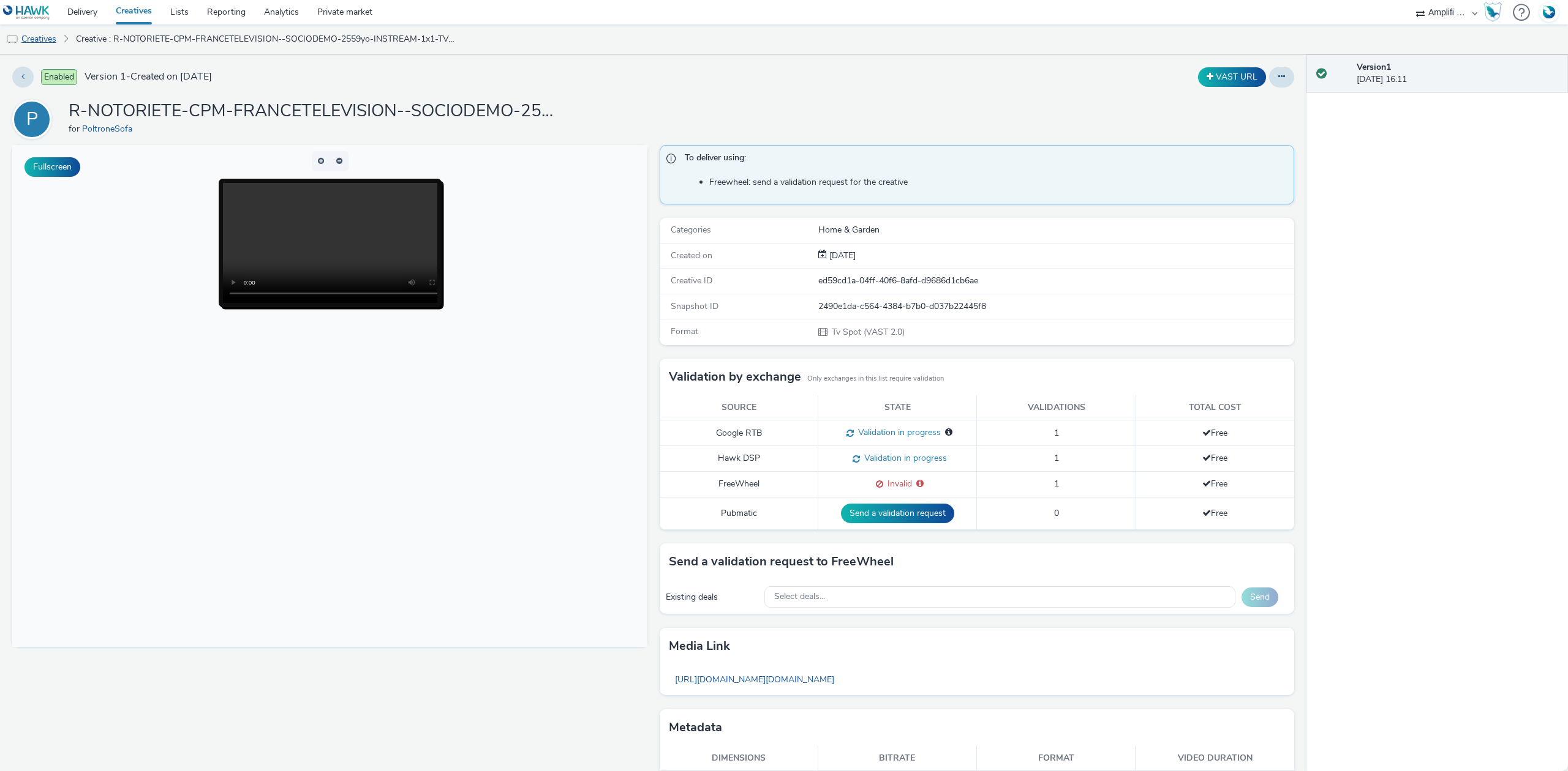
click at [33, 38] on link "Creatives" at bounding box center [31, 39] width 62 height 30
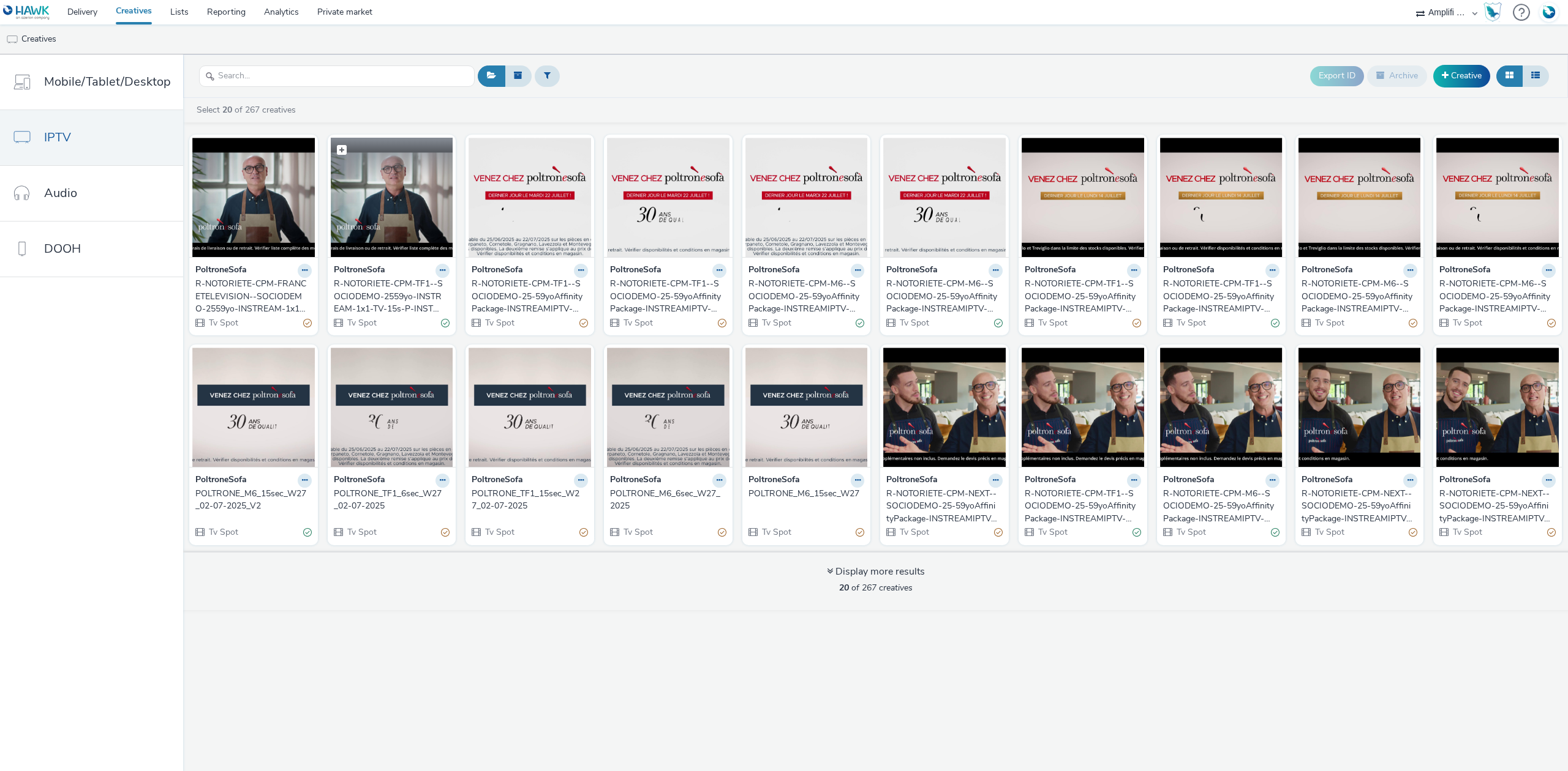
click at [360, 181] on img at bounding box center [391, 198] width 122 height 120
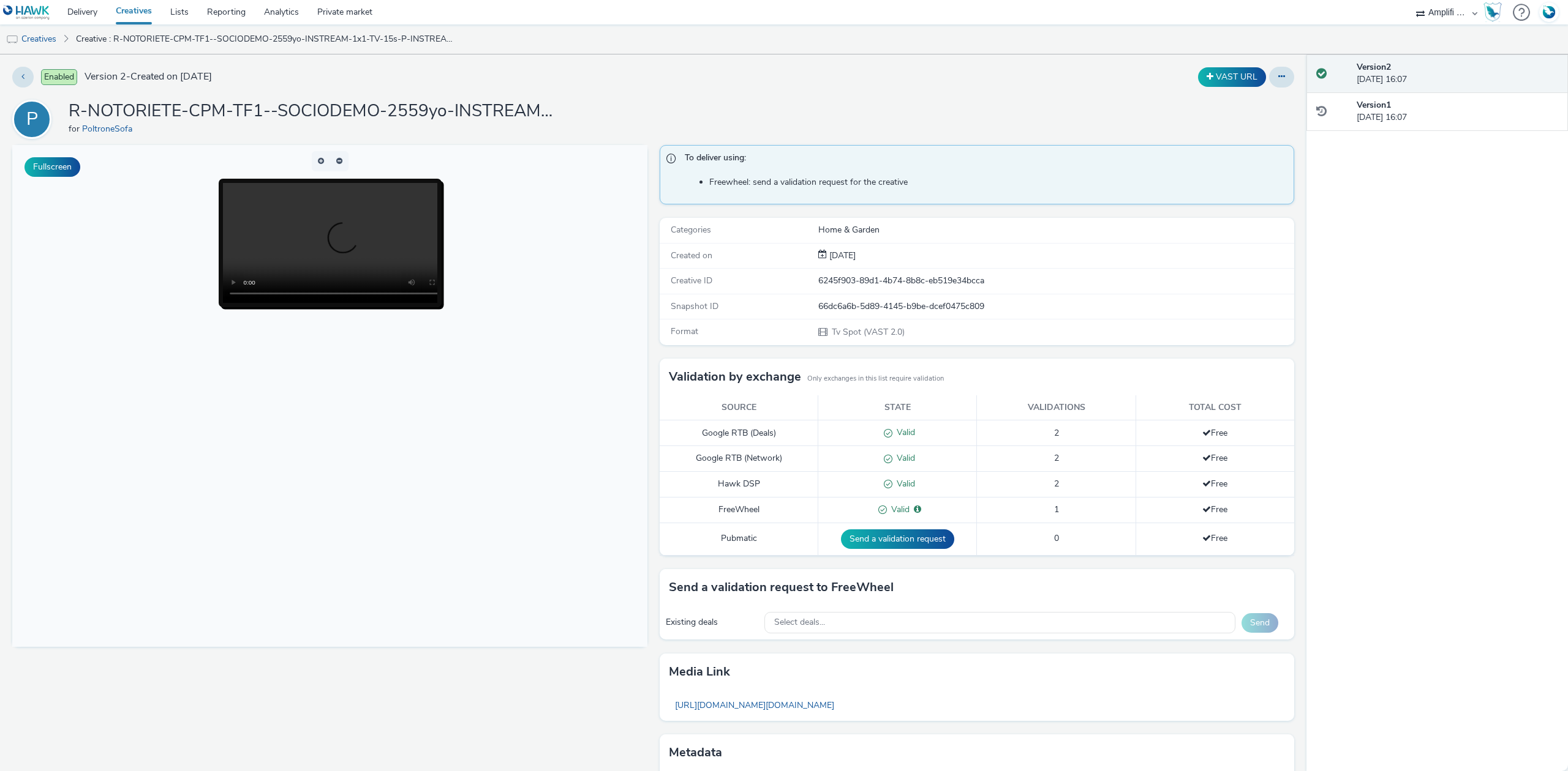
scroll to position [69, 0]
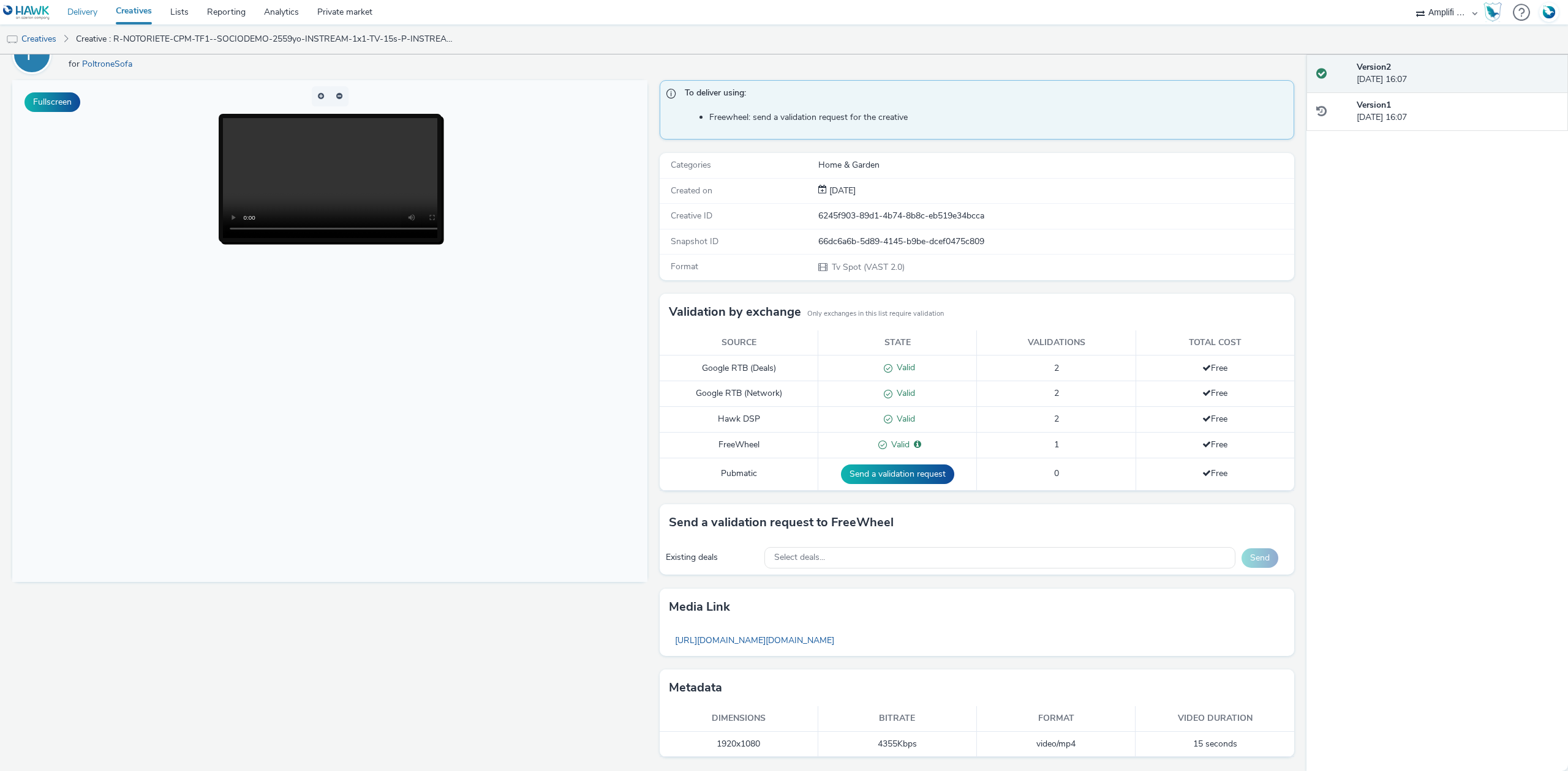
click at [89, 6] on link "Delivery" at bounding box center [82, 12] width 48 height 25
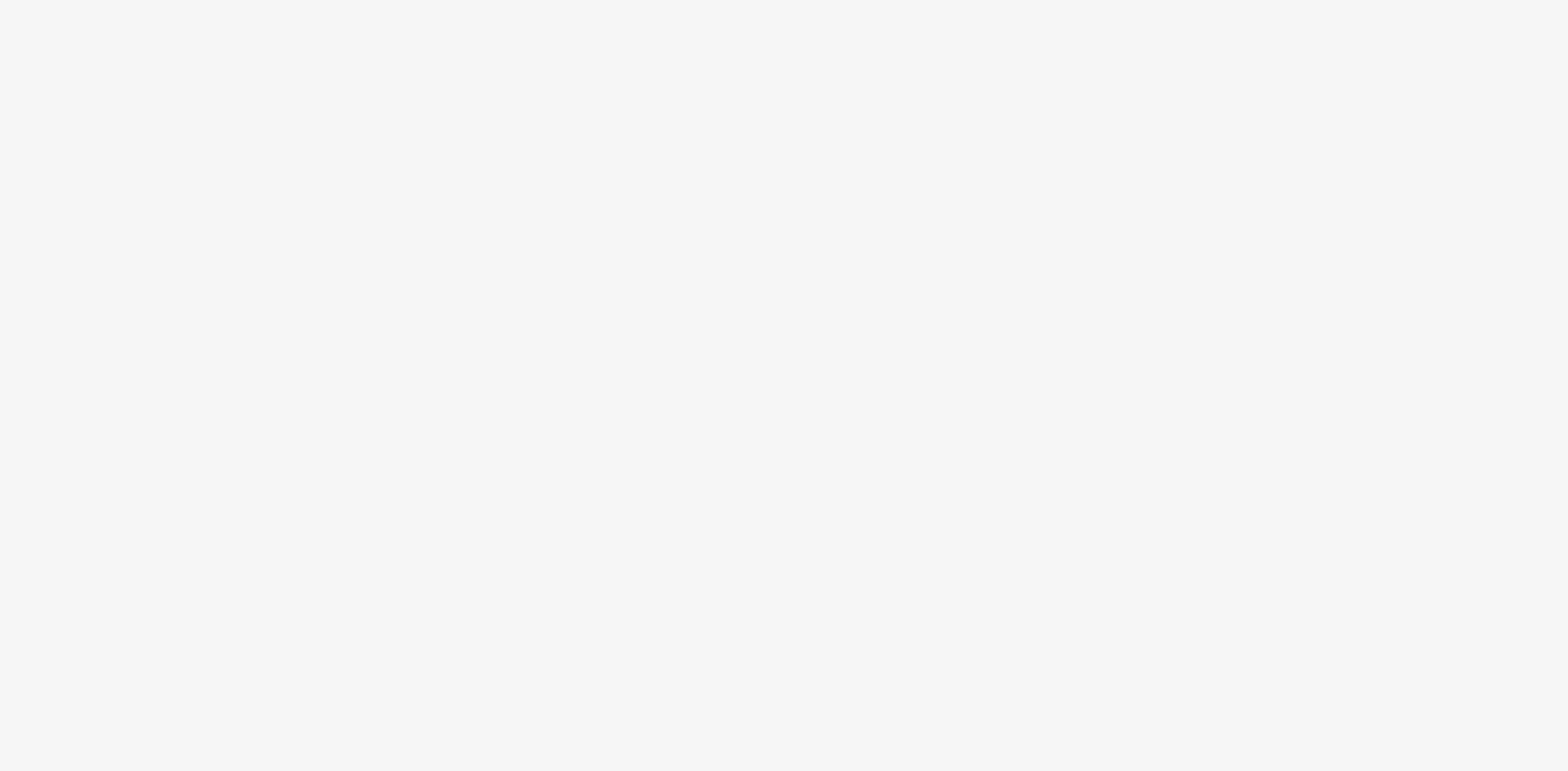
select select "a4655d9c-cd96-449f-b9a3-d2b0c2744250"
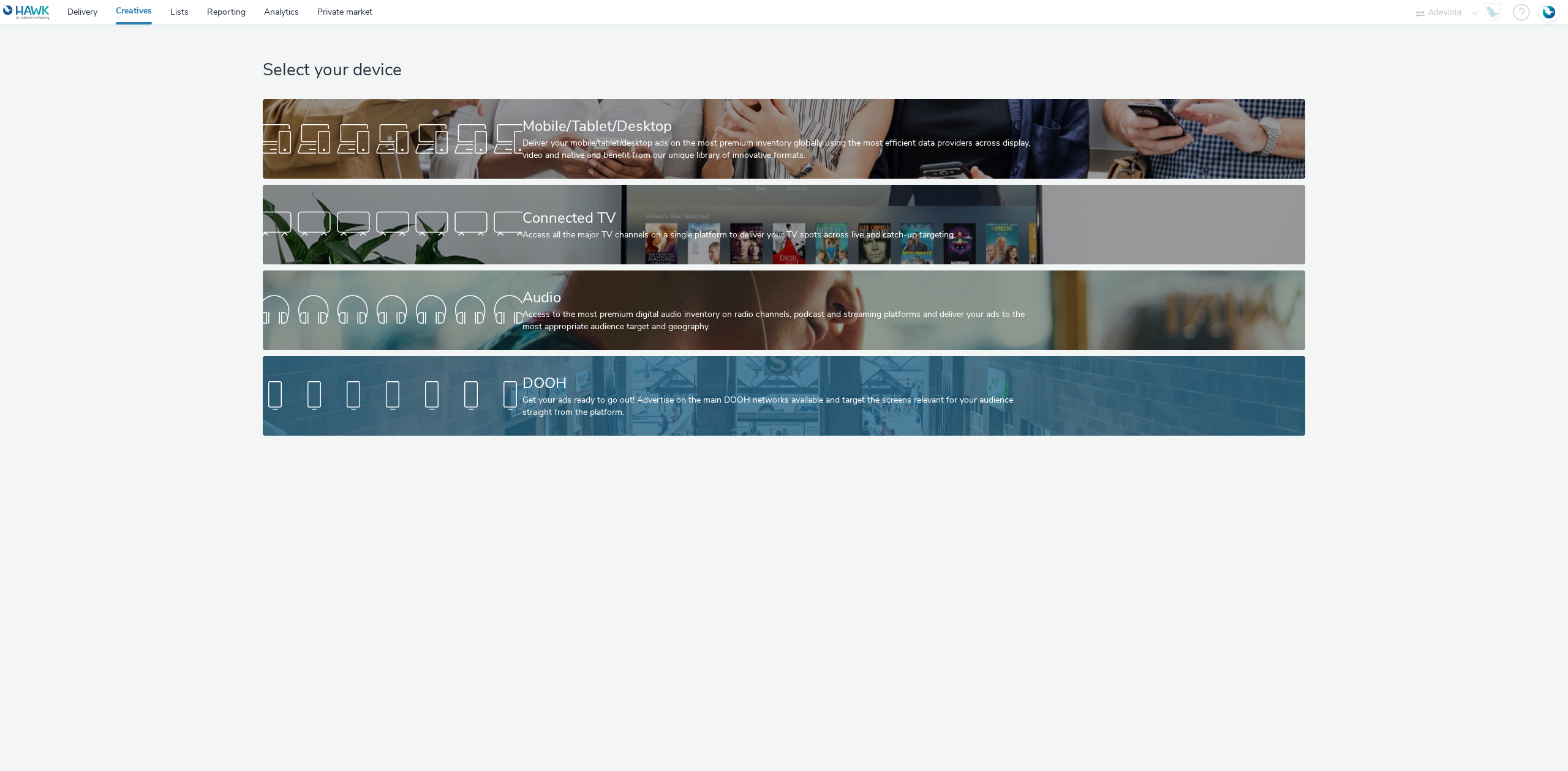
click at [590, 388] on div "DOOH" at bounding box center [782, 384] width 519 height 21
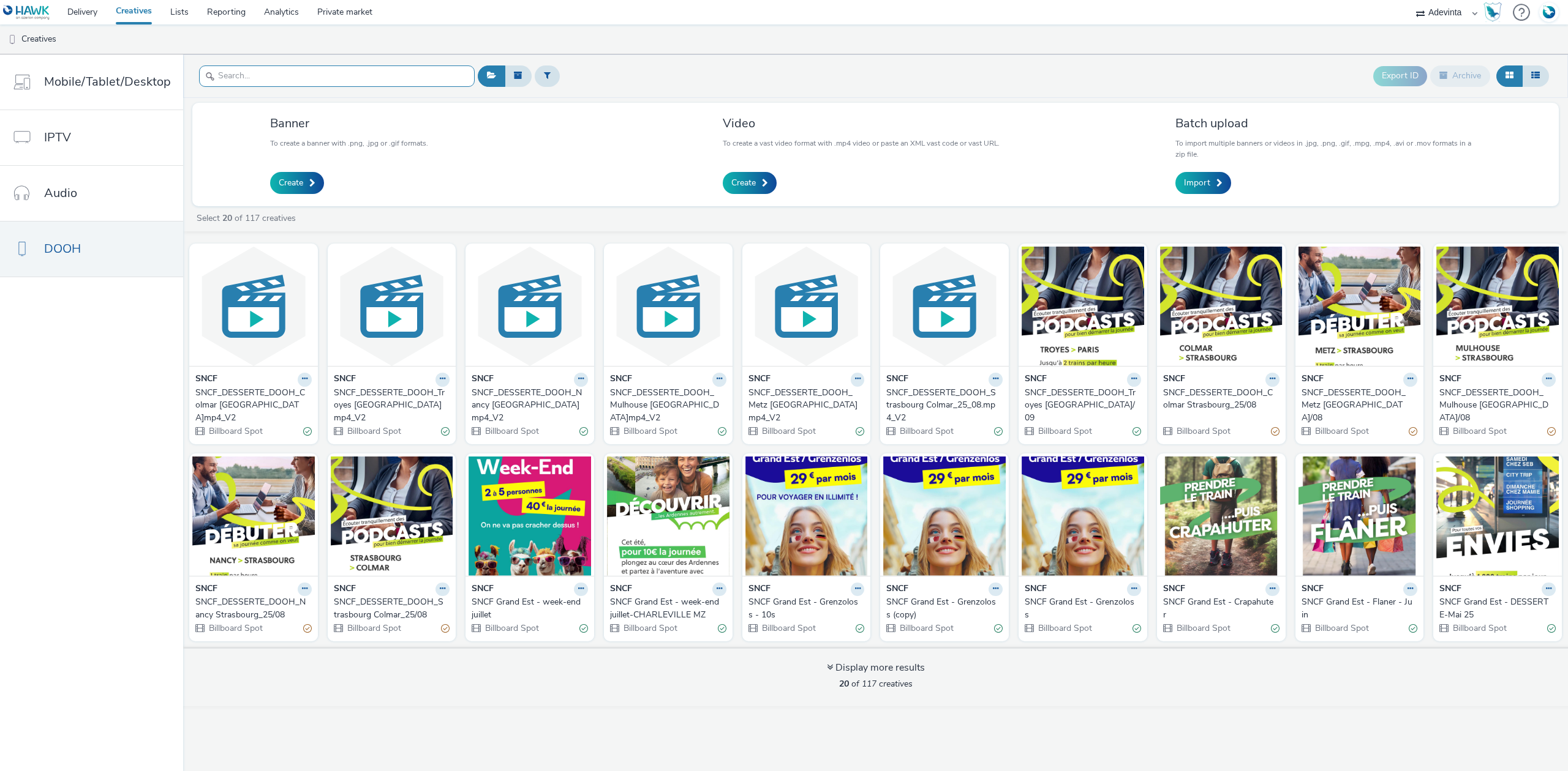
click at [250, 82] on input "text" at bounding box center [337, 76] width 276 height 21
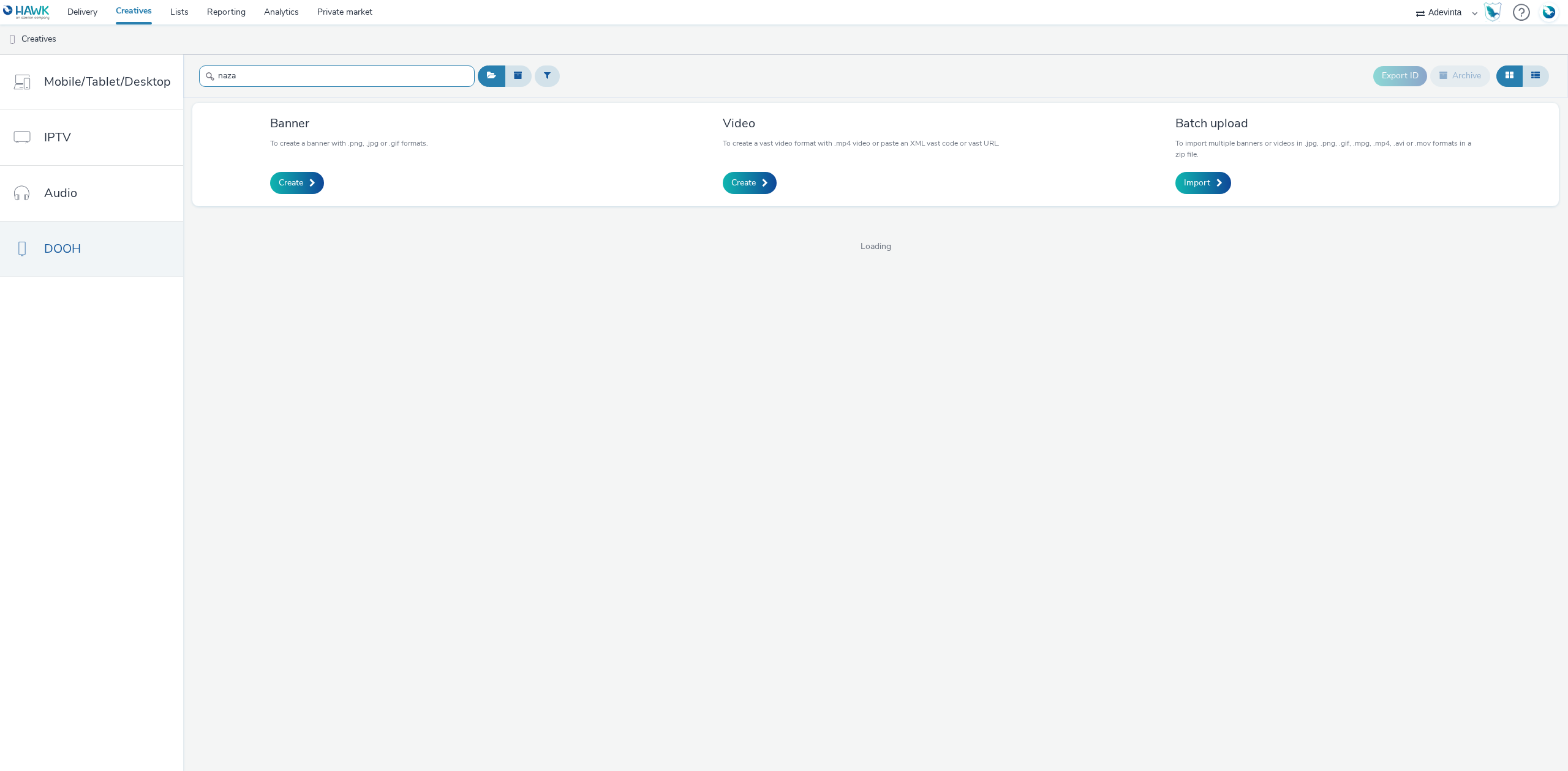
type input "nazai"
drag, startPoint x: 248, startPoint y: 82, endPoint x: 213, endPoint y: 81, distance: 35.0
click at [213, 81] on input "nazai" at bounding box center [337, 76] width 276 height 21
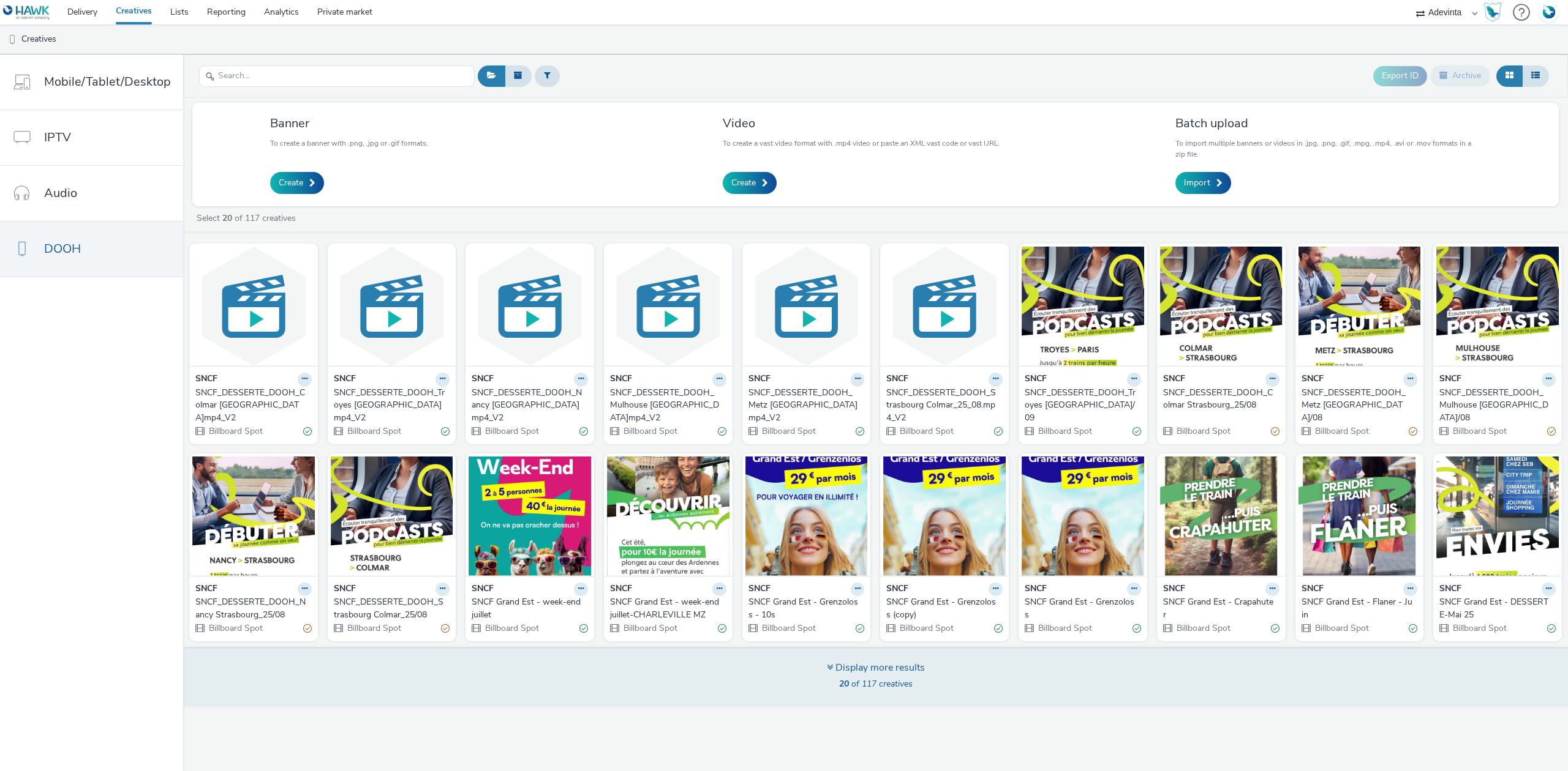
click at [766, 668] on div "Display more results 20 of 117 creatives" at bounding box center [875, 677] width 1393 height 59
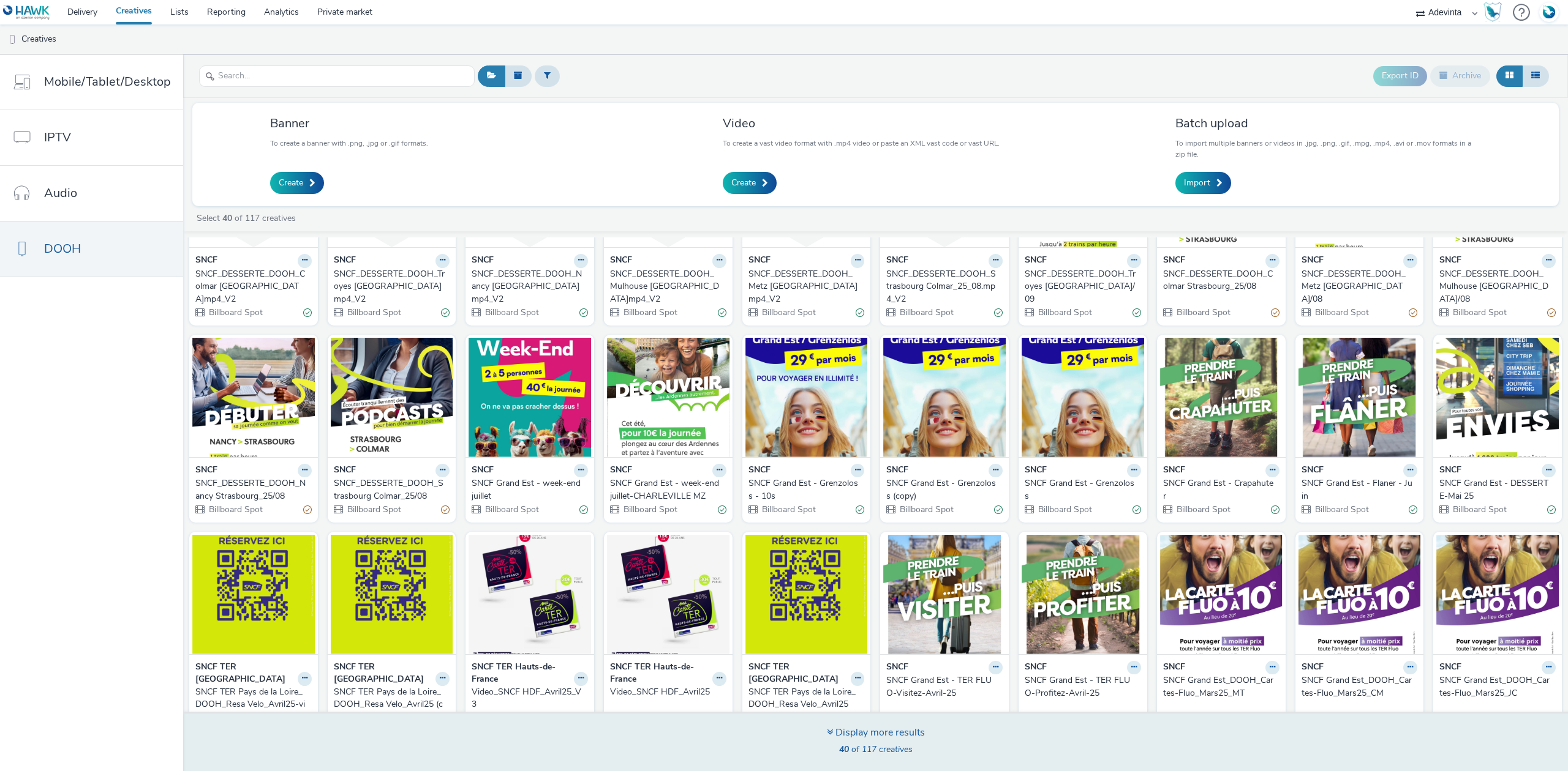
scroll to position [326, 0]
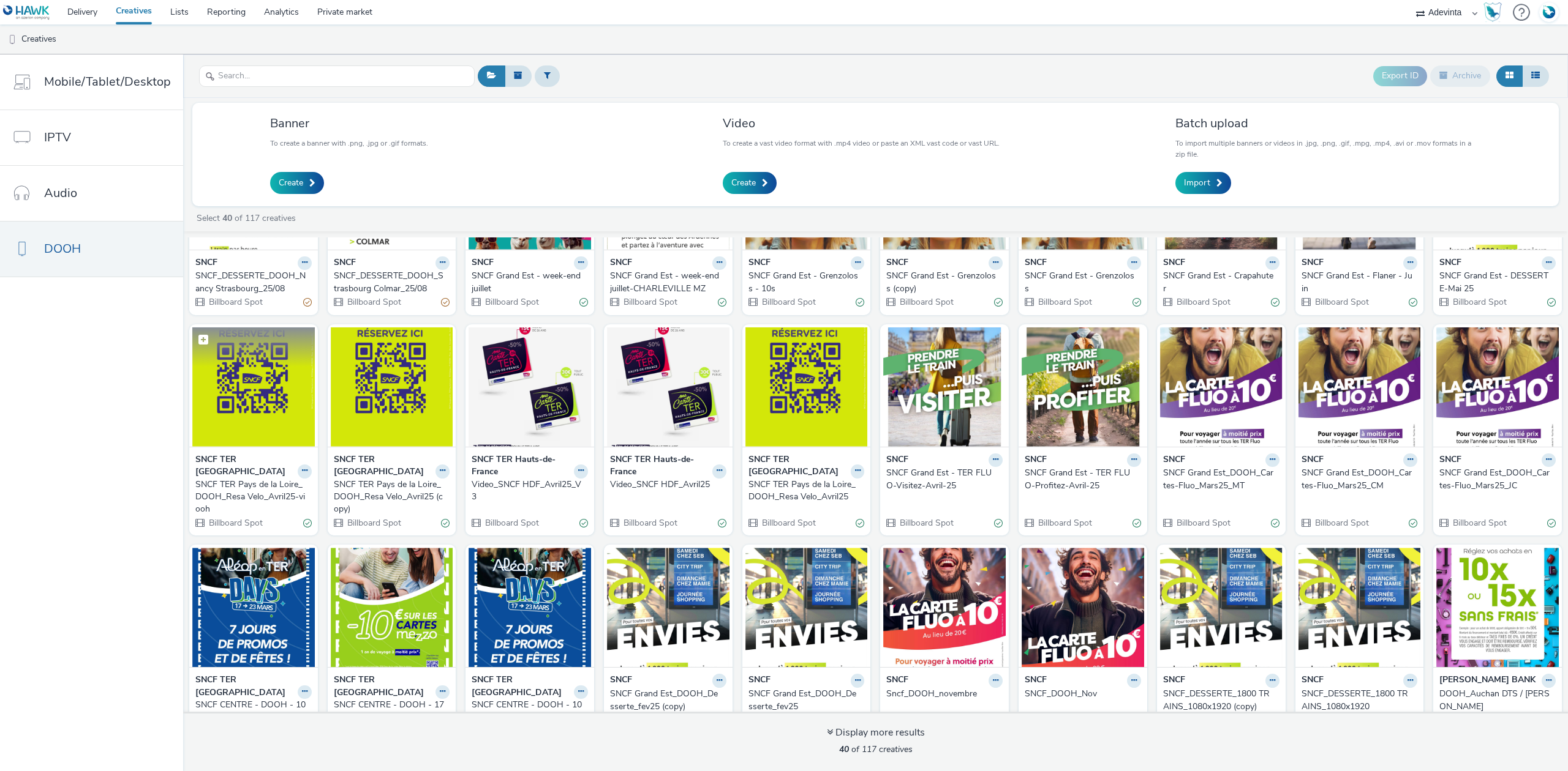
click at [249, 378] on img at bounding box center [253, 387] width 122 height 120
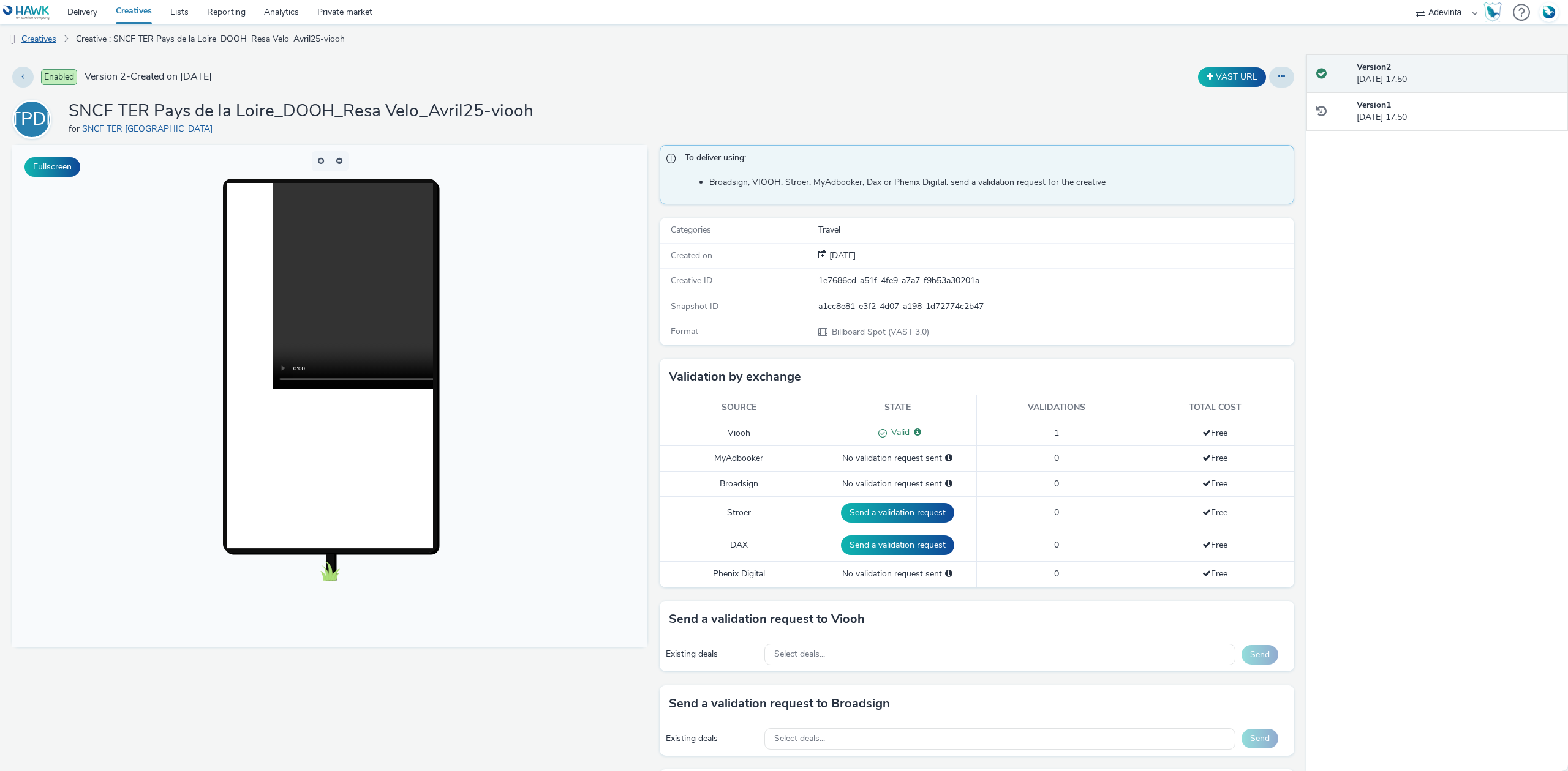
click at [59, 34] on link "Creatives" at bounding box center [31, 39] width 62 height 30
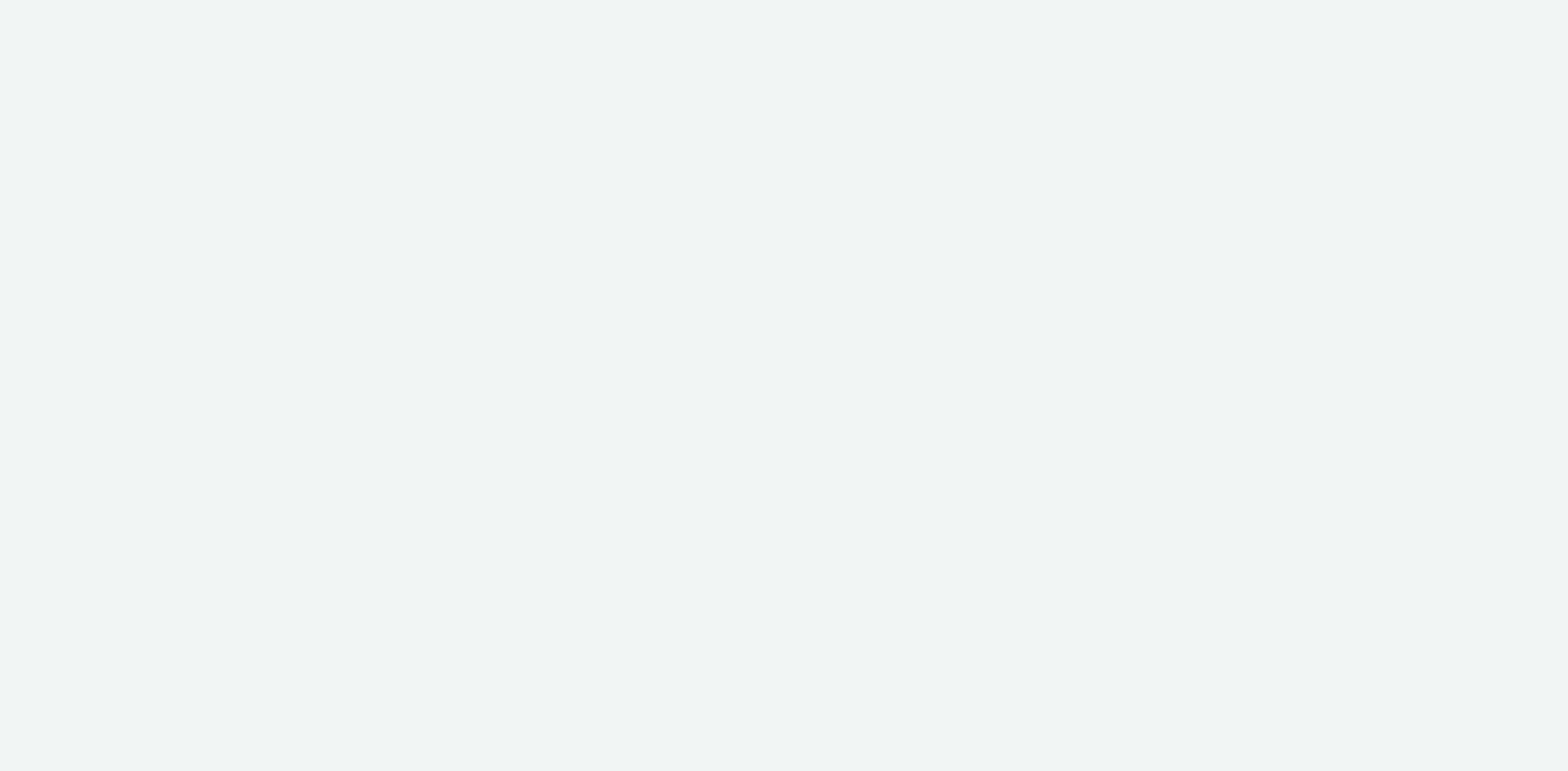
select select "a4655d9c-cd96-449f-b9a3-d2b0c2744250"
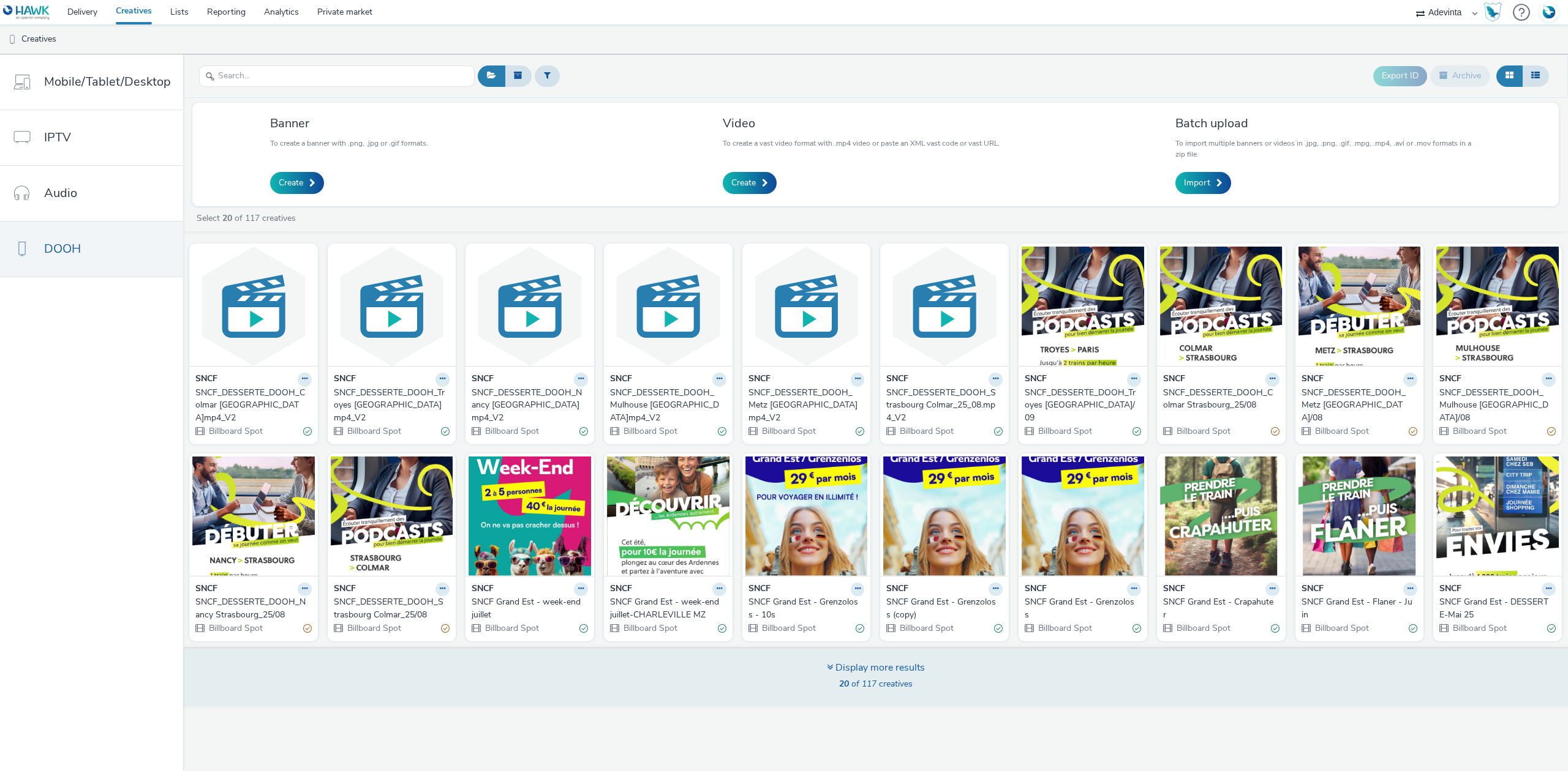
click at [856, 705] on div "Display more results 20 of 117 creatives" at bounding box center [875, 677] width 1393 height 59
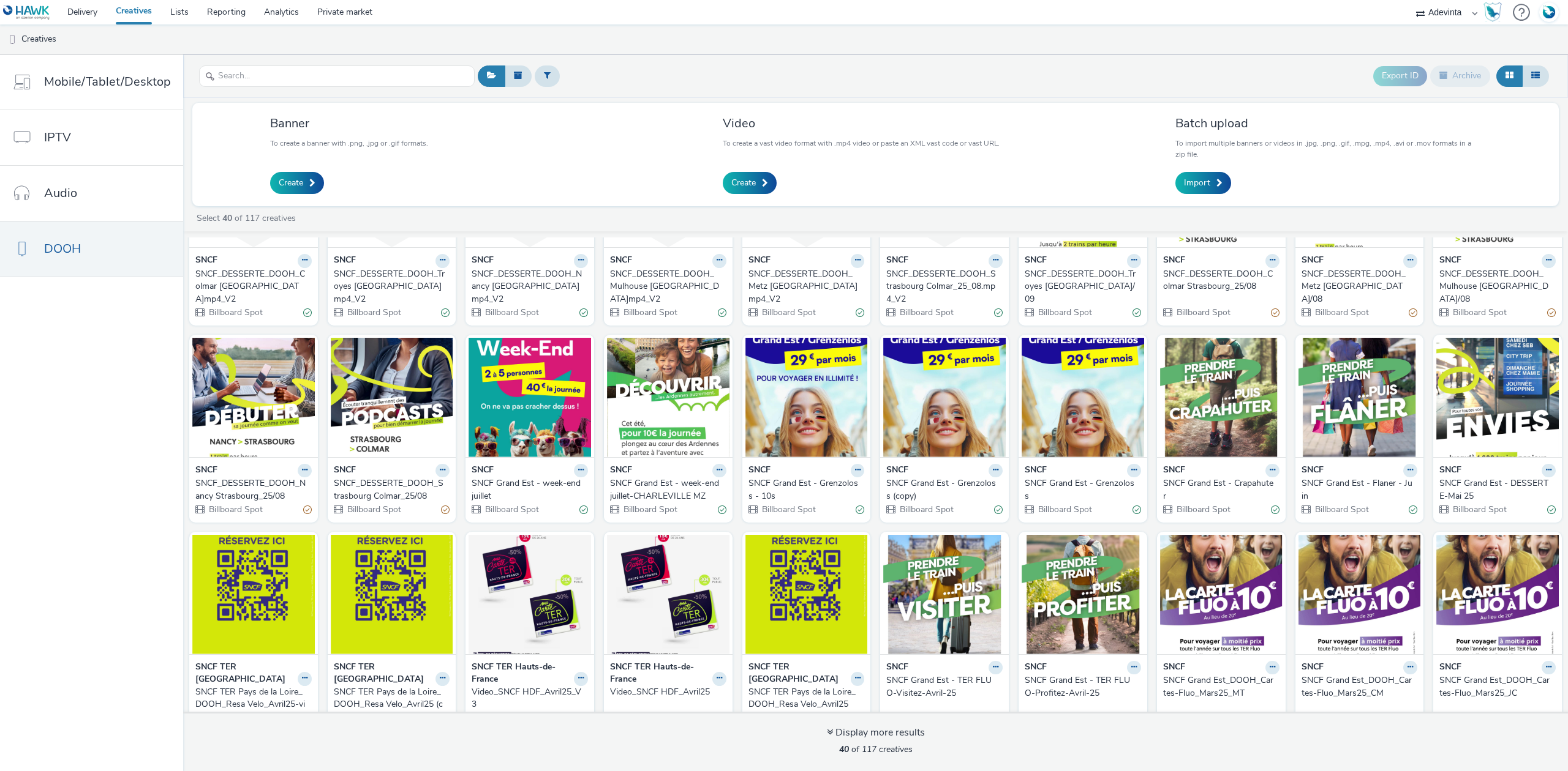
scroll to position [245, 0]
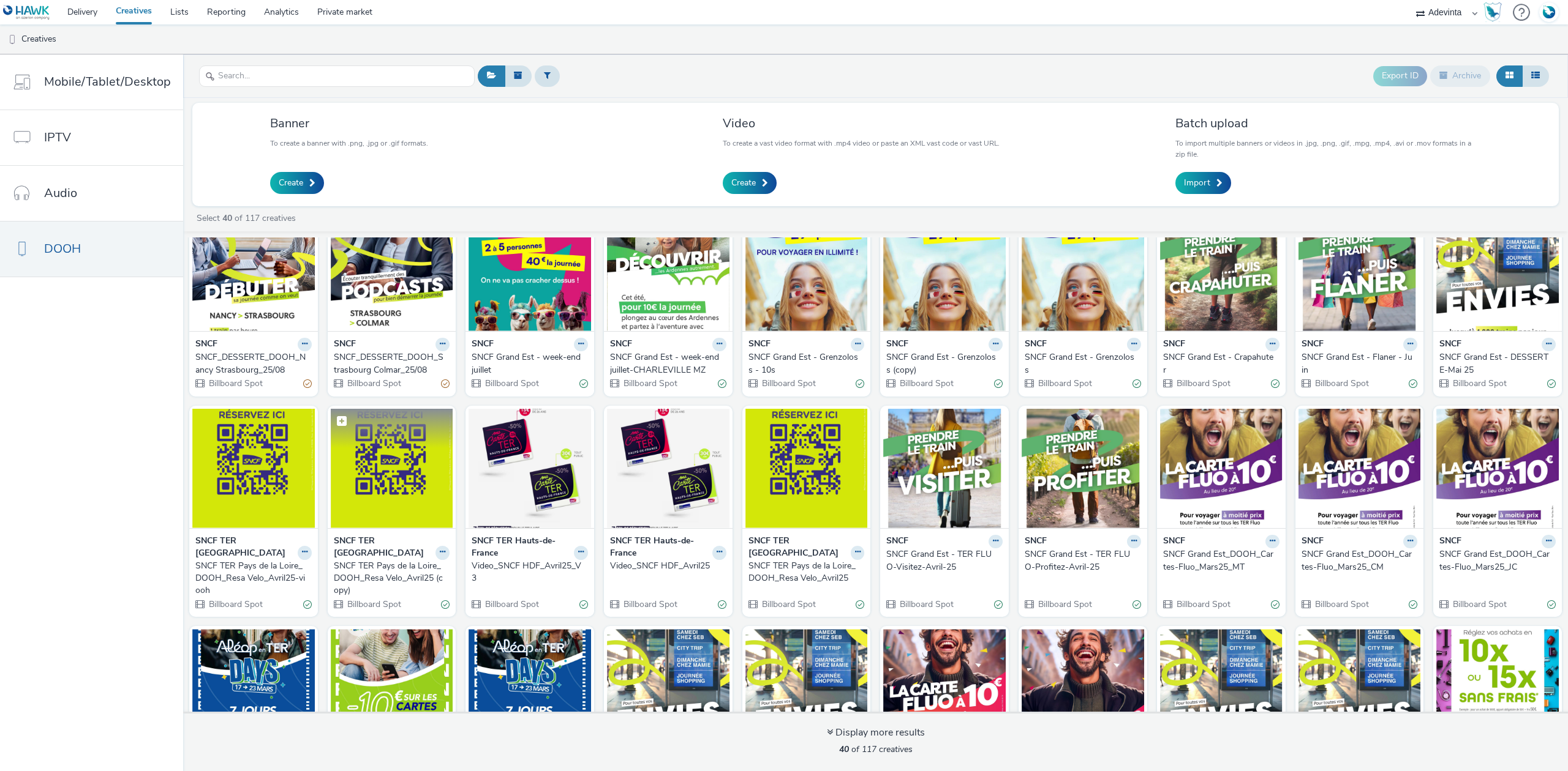
click at [391, 469] on img at bounding box center [391, 469] width 122 height 120
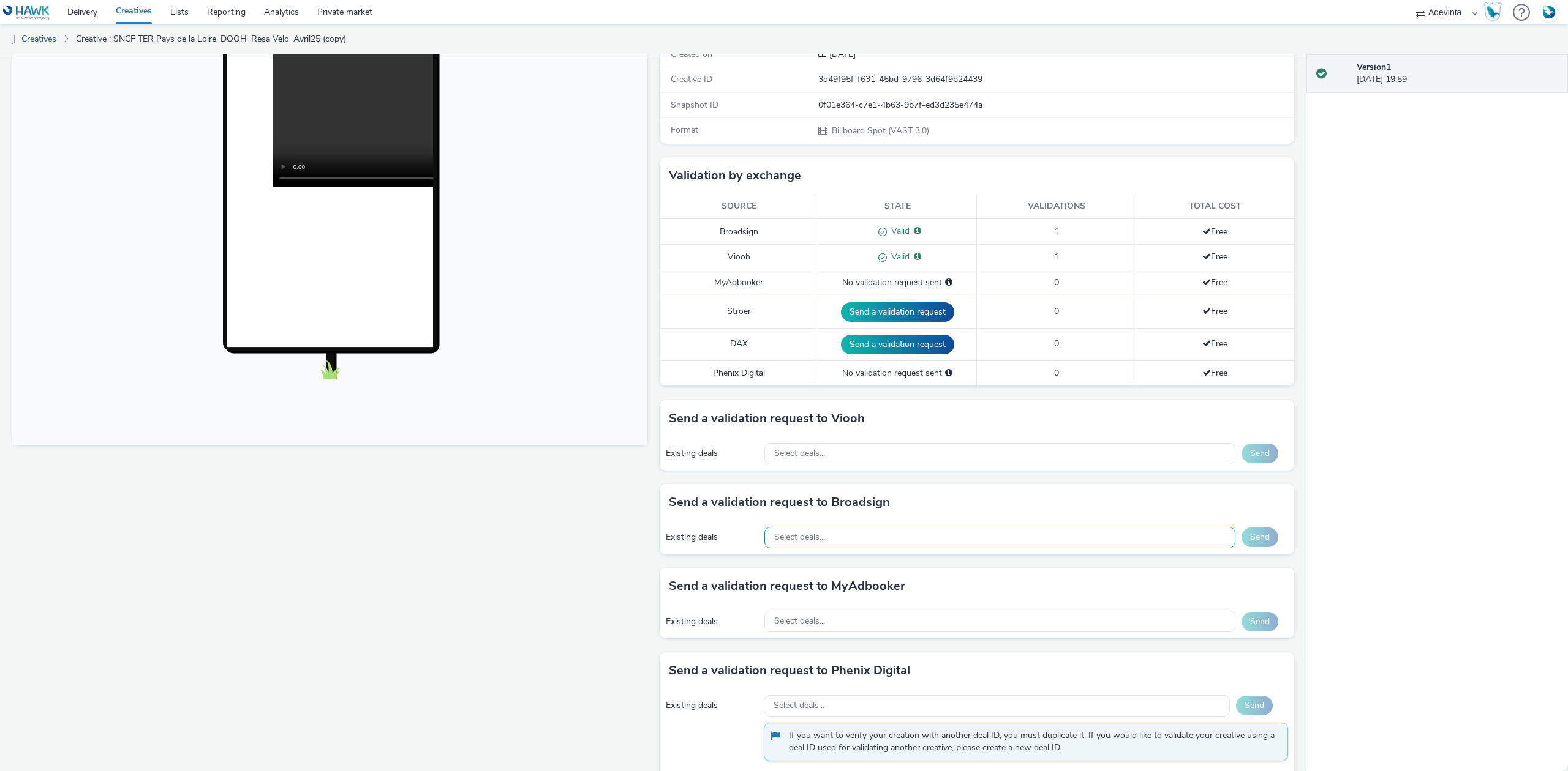
scroll to position [245, 0]
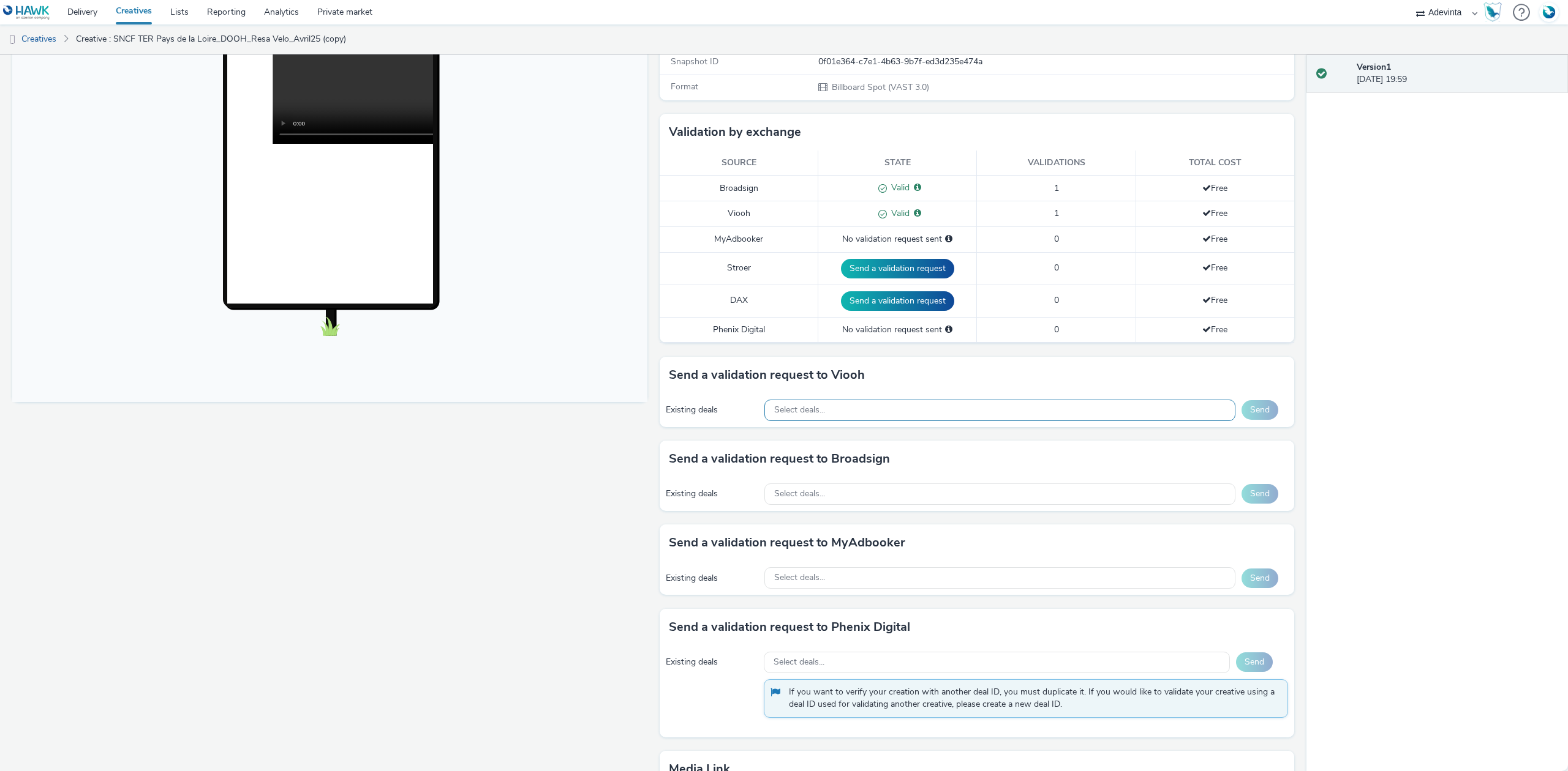
click at [862, 421] on div "Select deals..." at bounding box center [999, 410] width 471 height 21
type input "n"
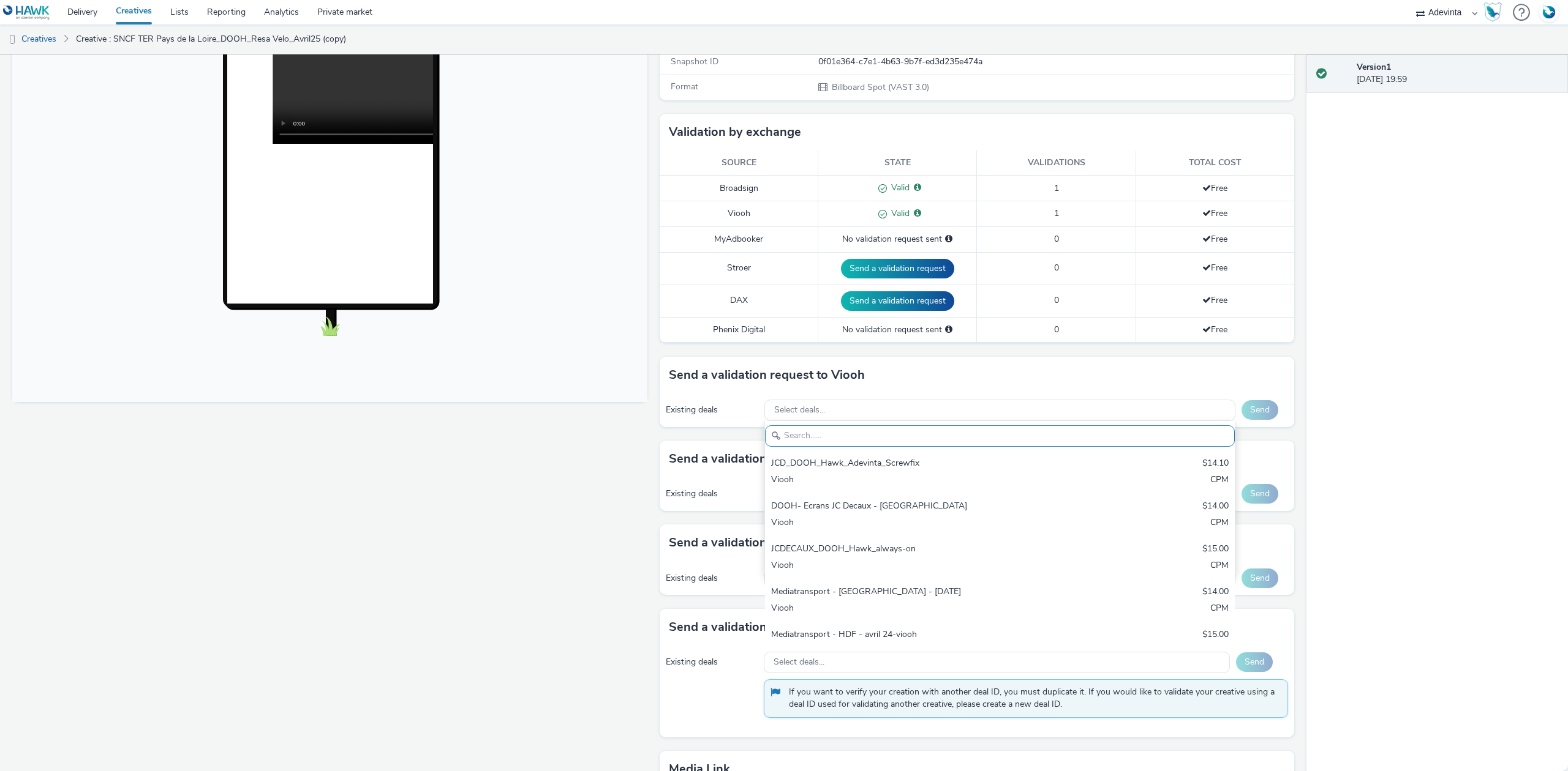
click at [613, 468] on div "Fullscreen" at bounding box center [332, 417] width 641 height 1033
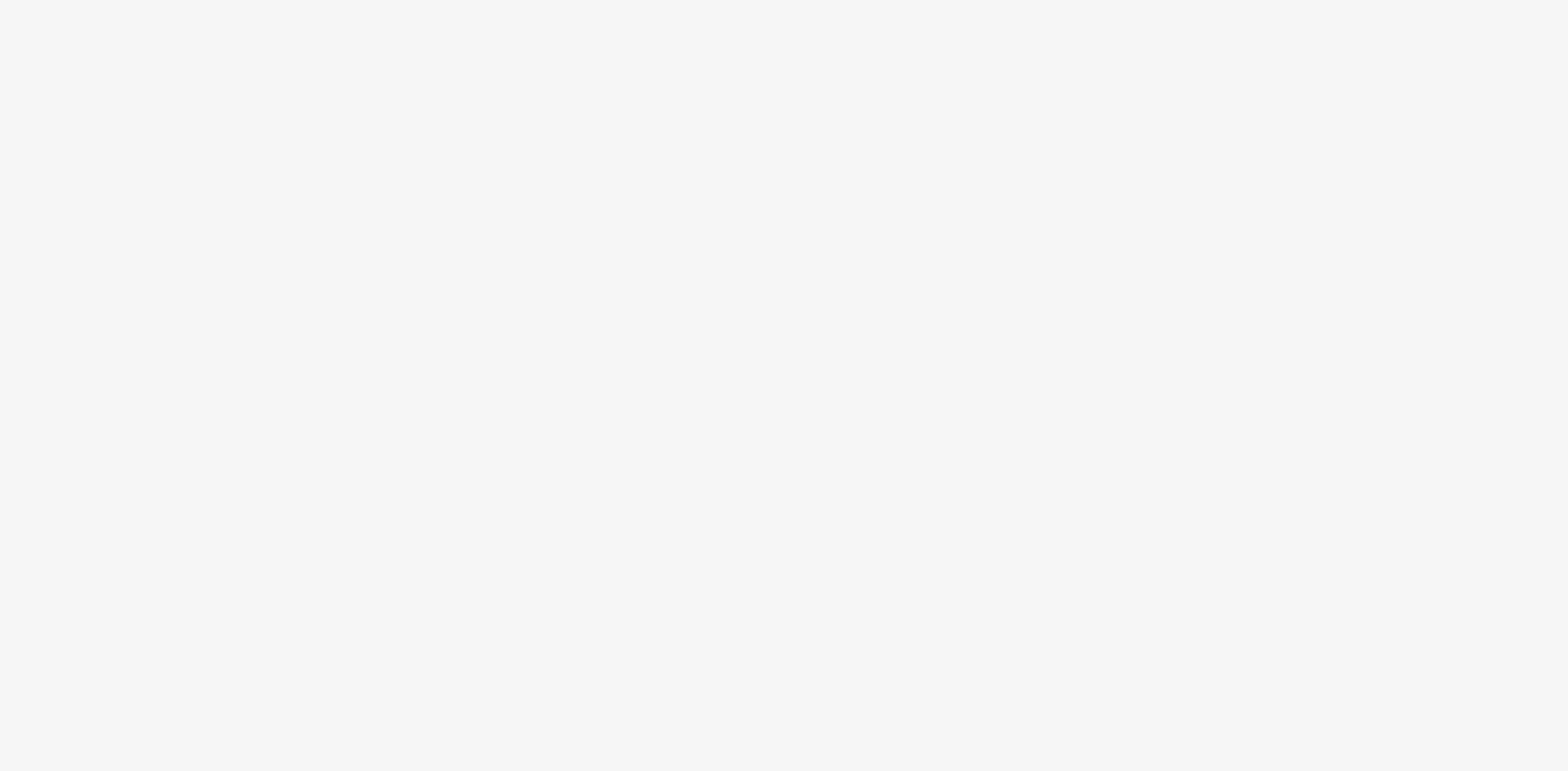
select select "a4655d9c-cd96-449f-b9a3-d2b0c2744250"
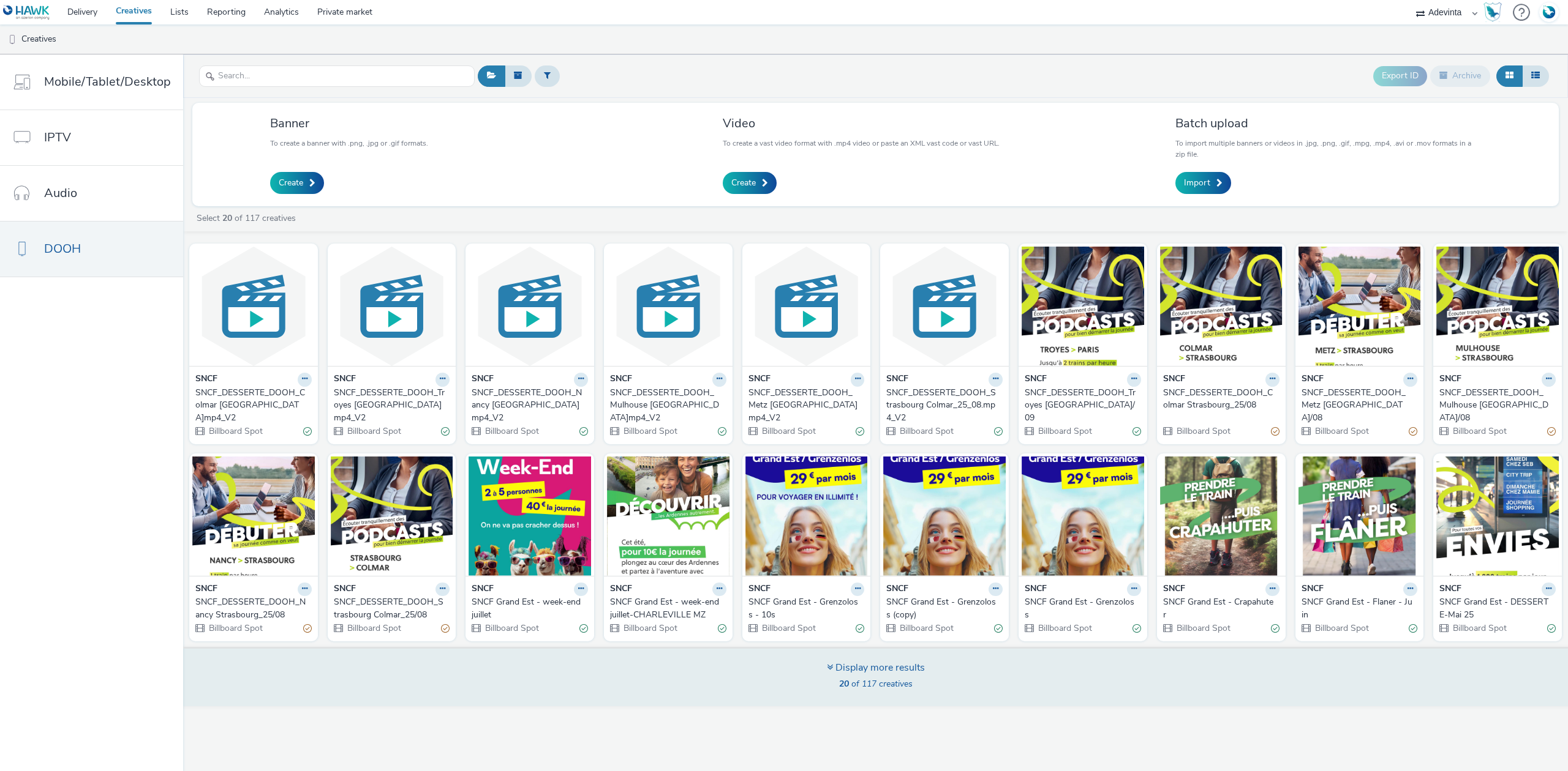
click at [912, 683] on div "20 of 117 creatives" at bounding box center [875, 684] width 98 height 12
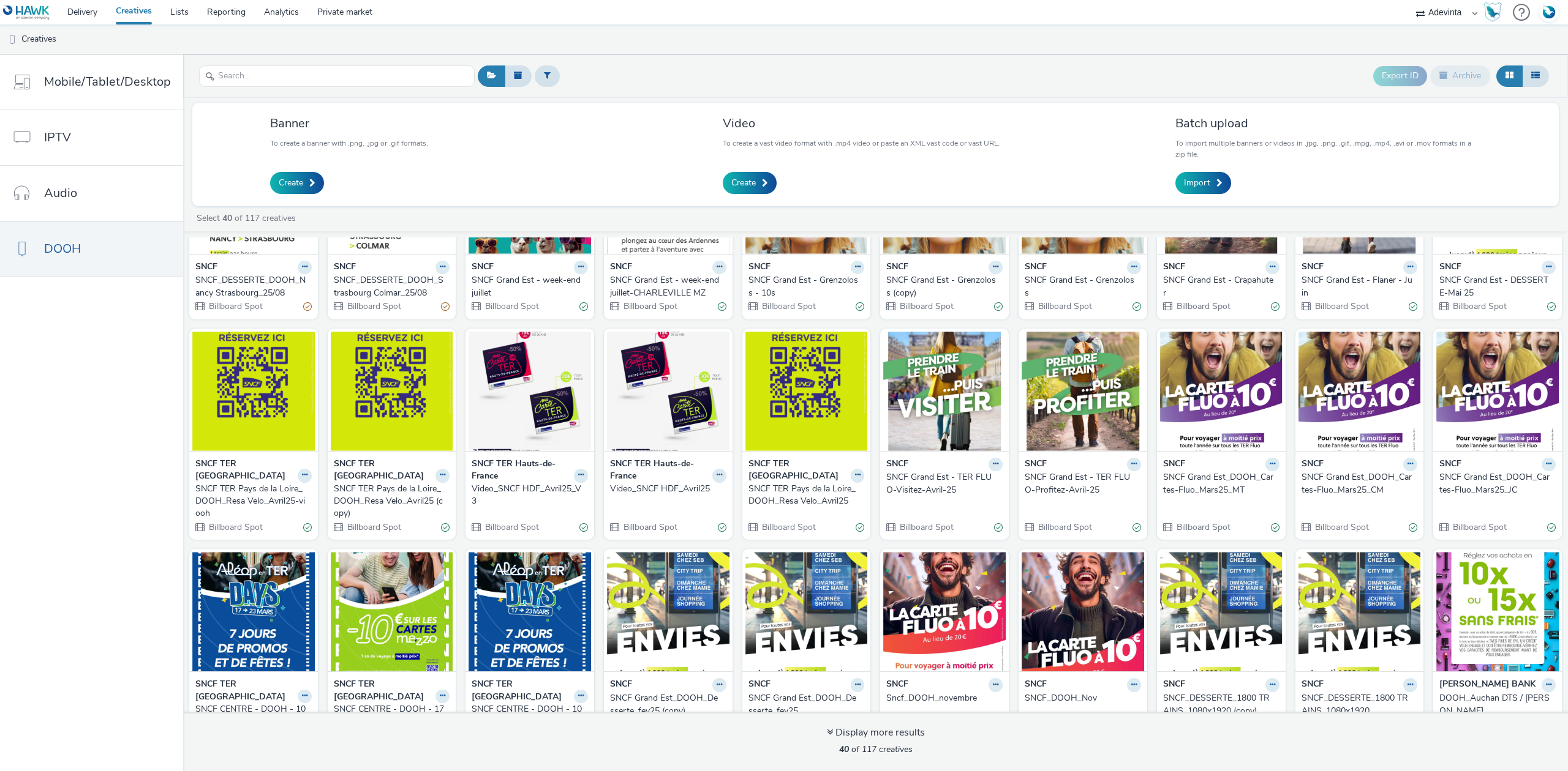
scroll to position [326, 0]
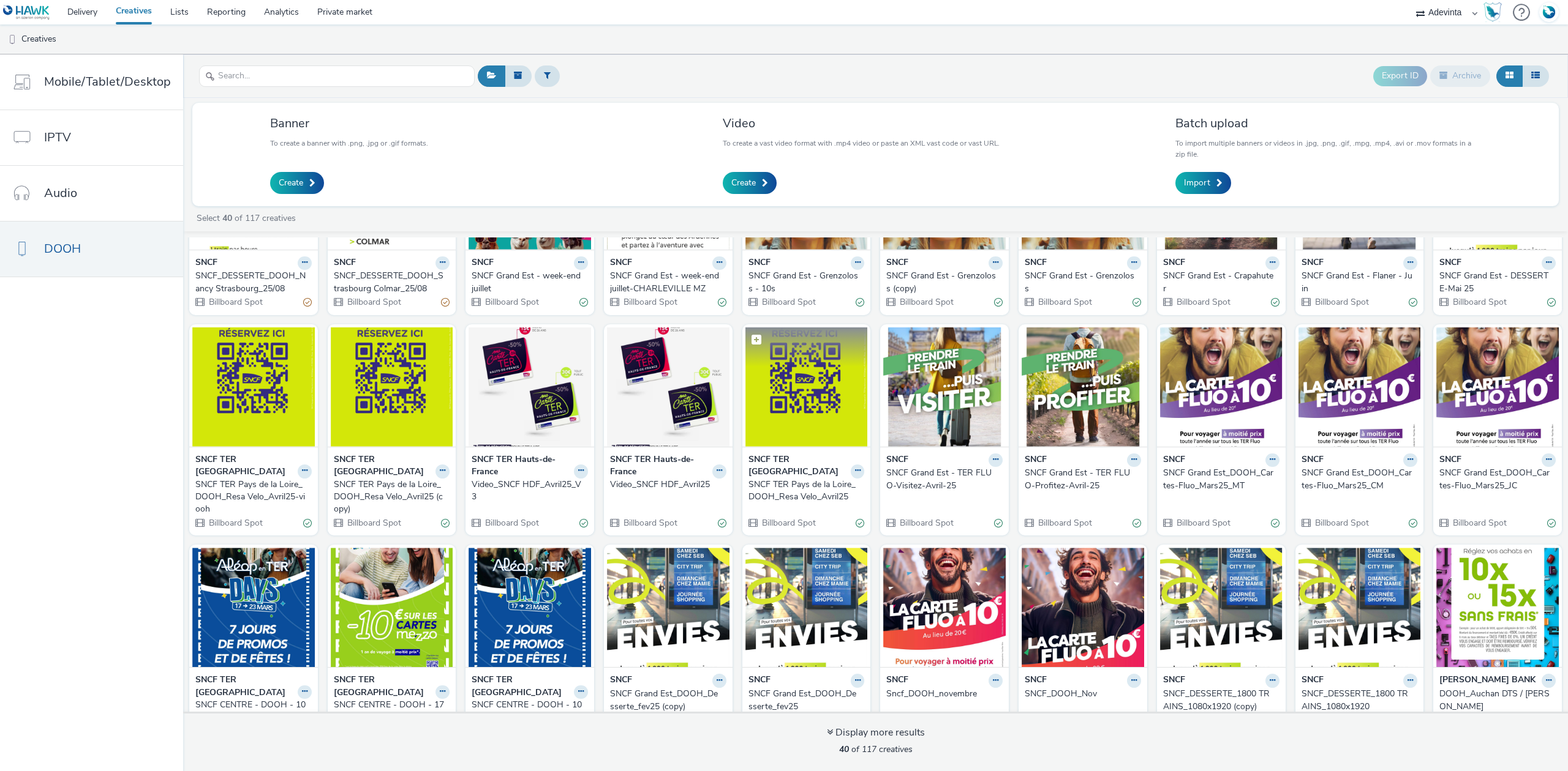
click at [791, 407] on img at bounding box center [806, 387] width 122 height 120
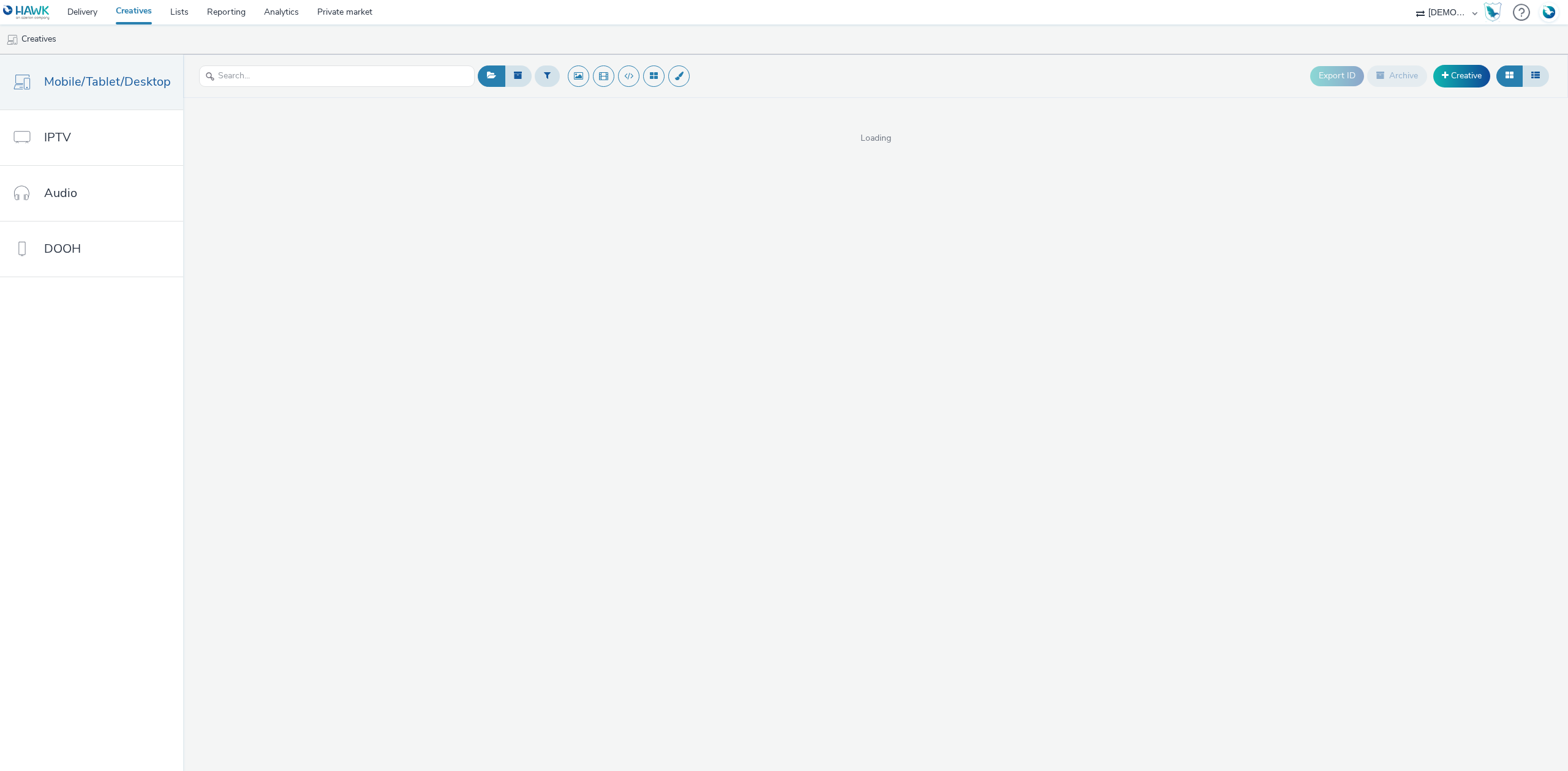
select select "f1ea096e-a0f1-4bb4-91b2-88bc28adcbb2"
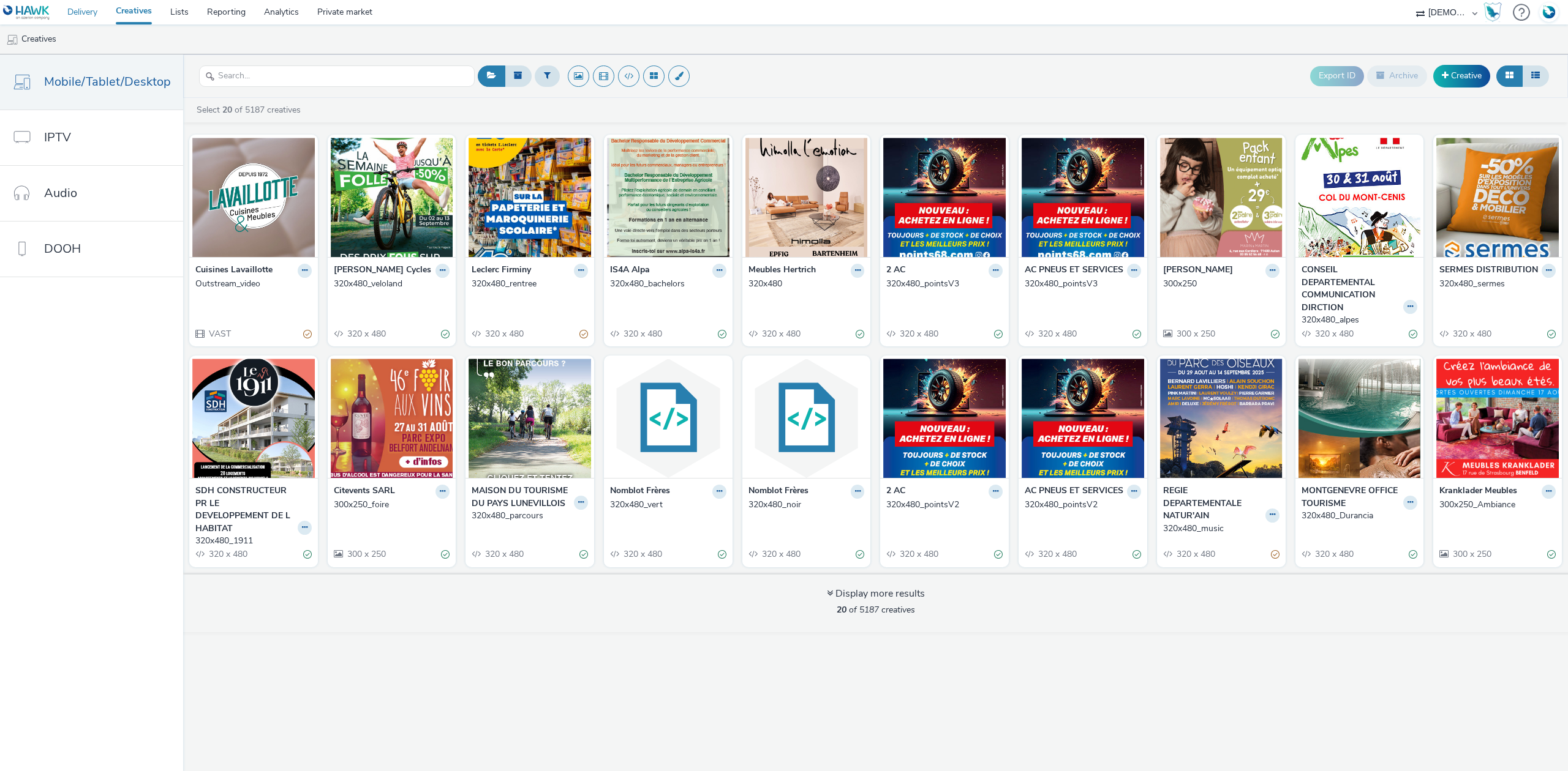
click at [81, 13] on link "Delivery" at bounding box center [82, 12] width 48 height 25
